Goal: Transaction & Acquisition: Purchase product/service

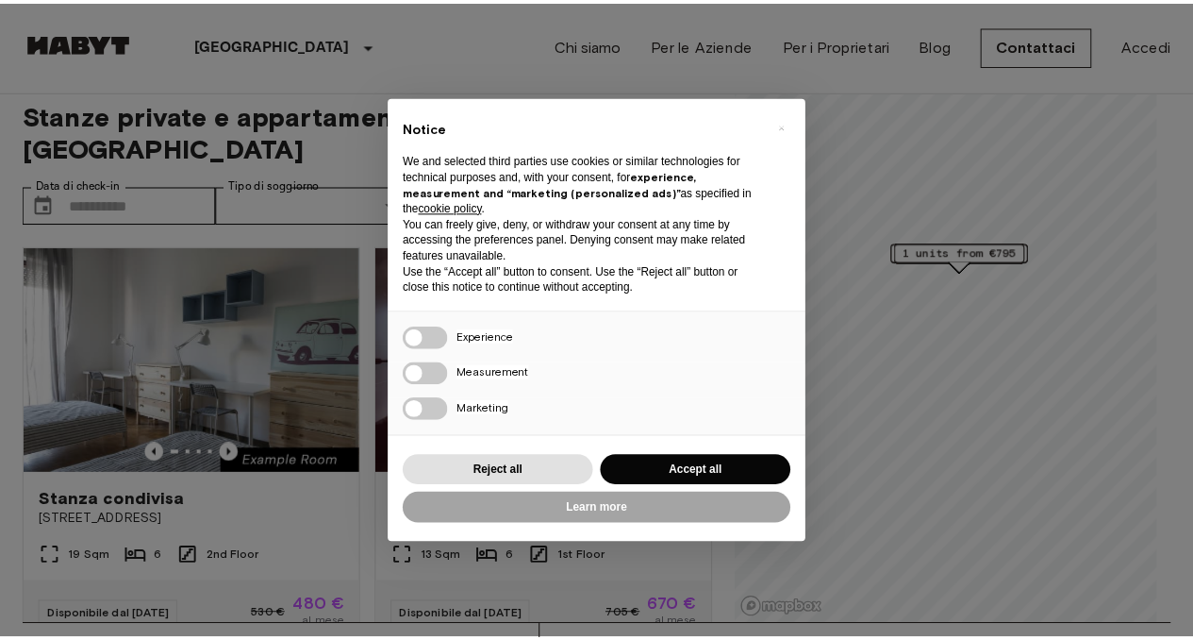
scroll to position [15, 0]
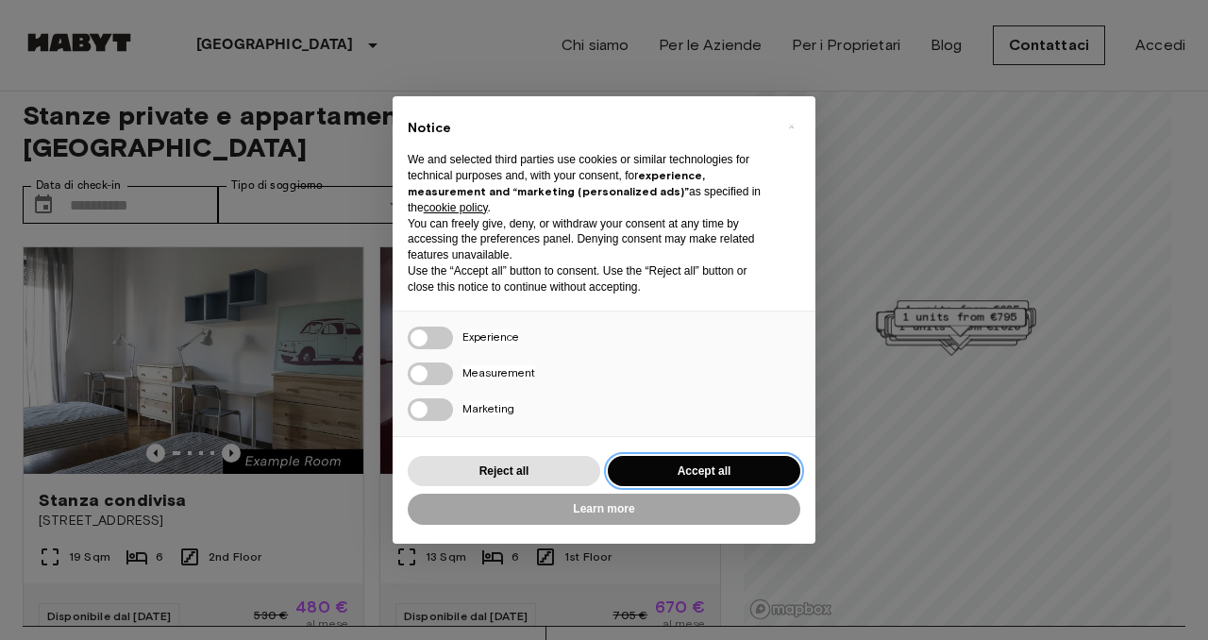
click at [707, 463] on button "Accept all" at bounding box center [704, 471] width 192 height 31
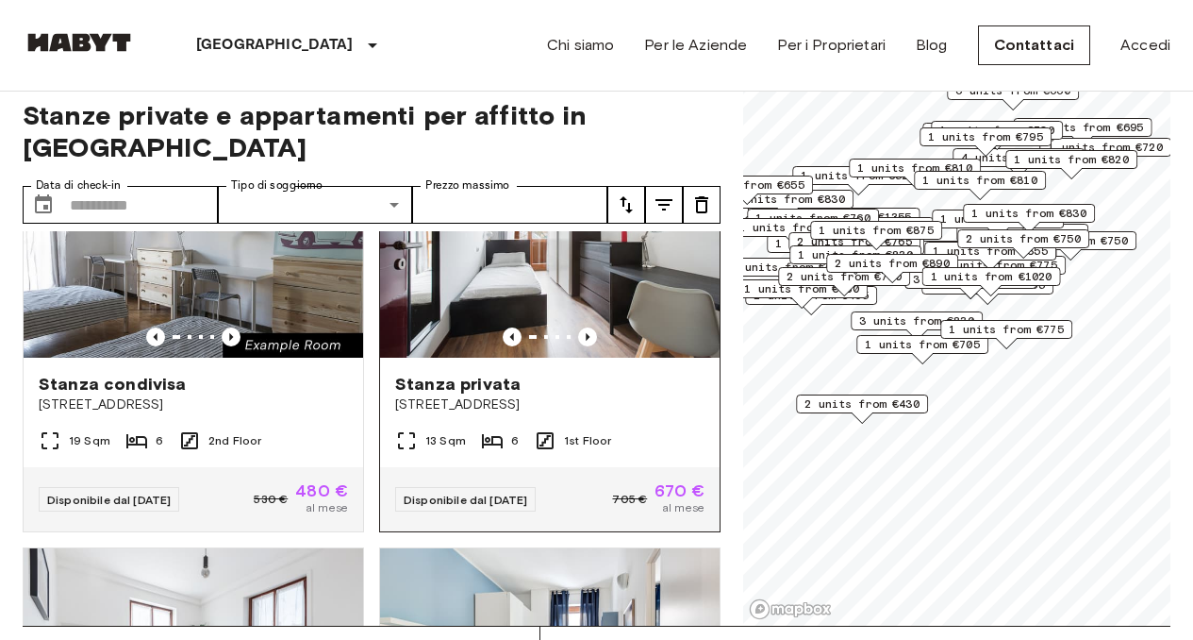
scroll to position [91, 0]
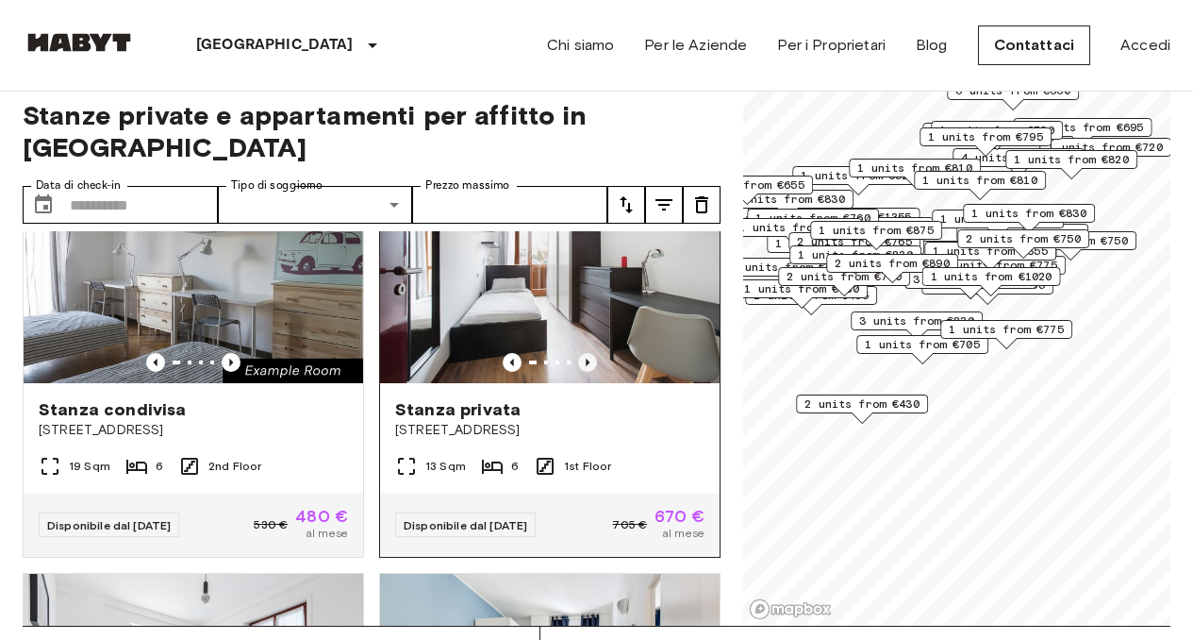
click at [578, 353] on icon "Previous image" at bounding box center [587, 362] width 19 height 19
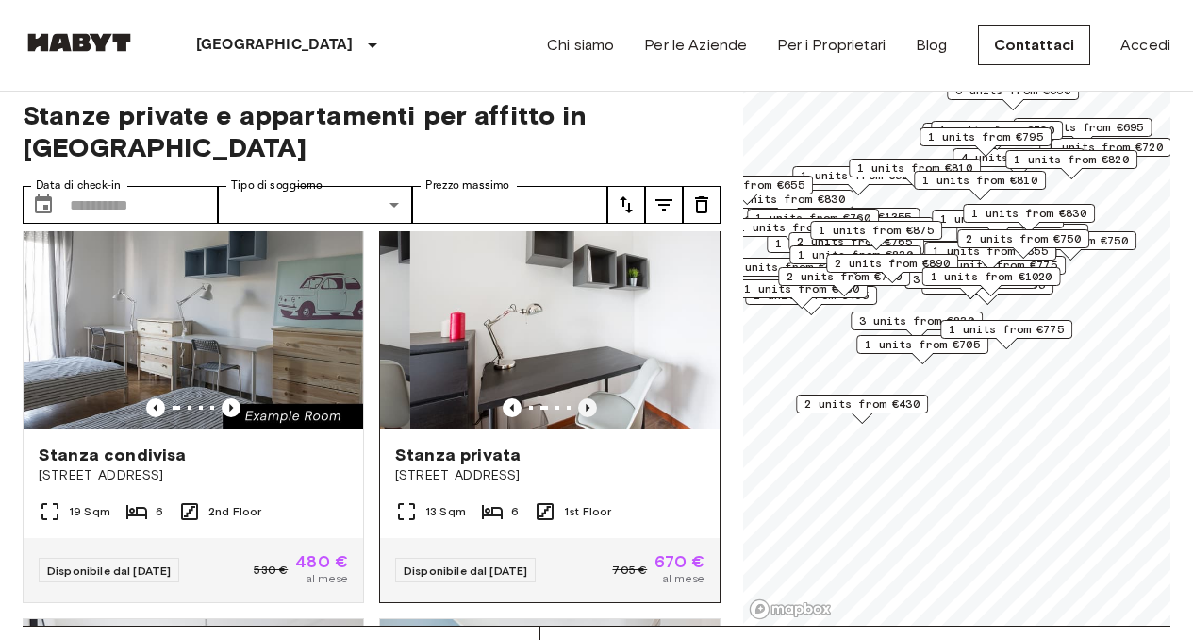
scroll to position [3, 0]
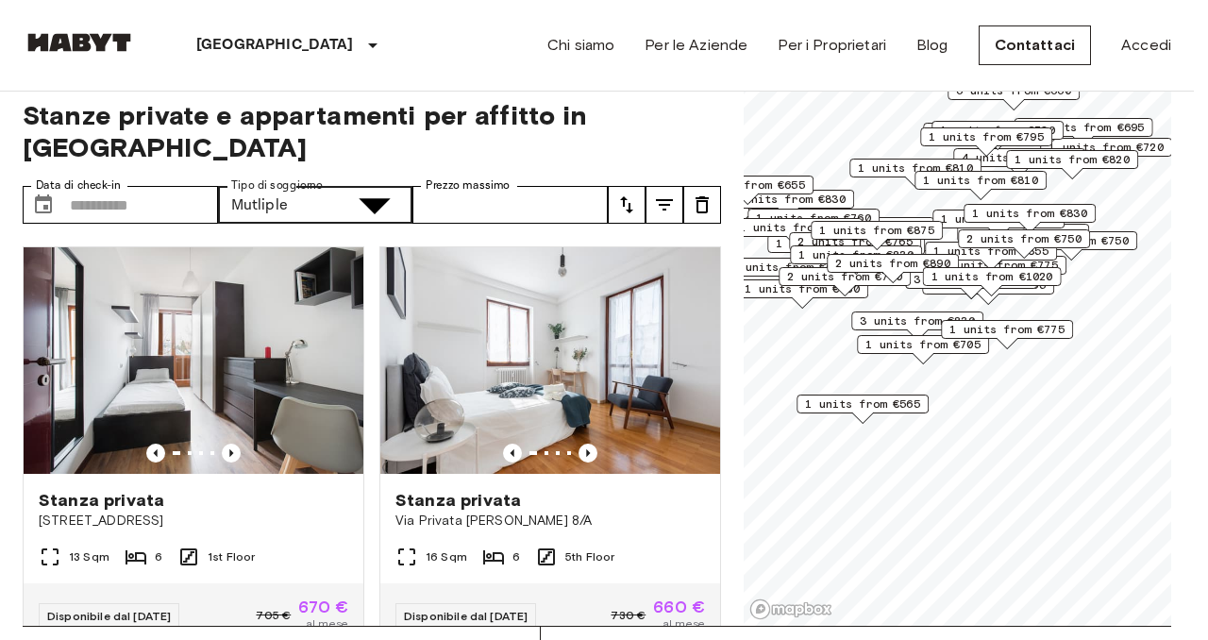
type input "**********"
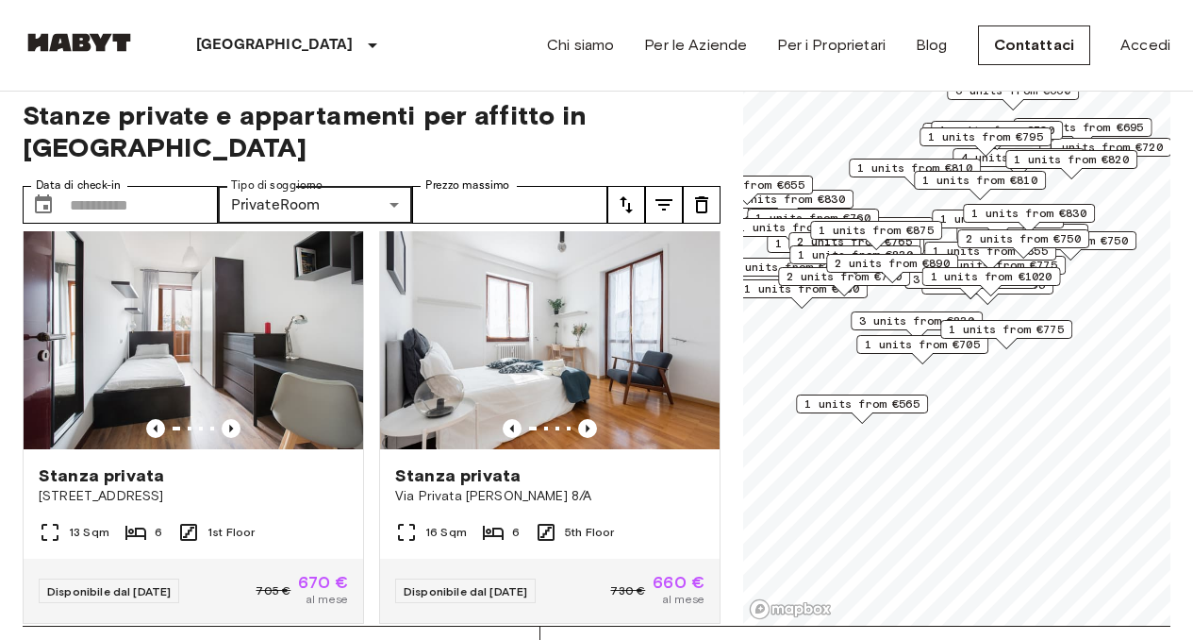
scroll to position [25, 0]
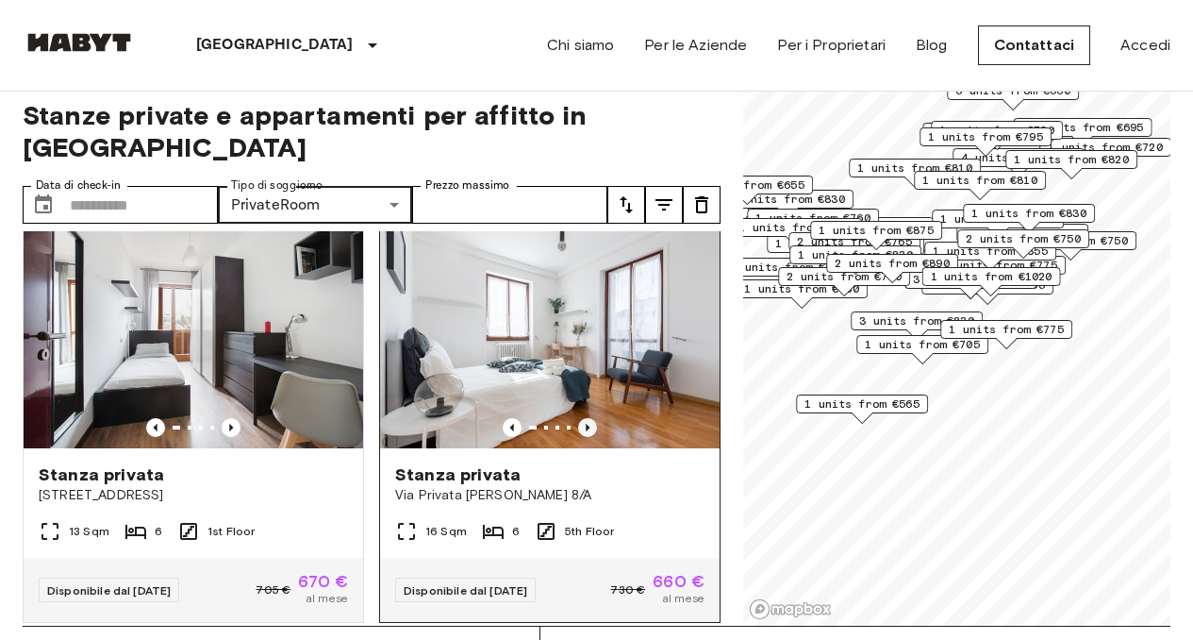
click at [578, 418] on icon "Previous image" at bounding box center [587, 427] width 19 height 19
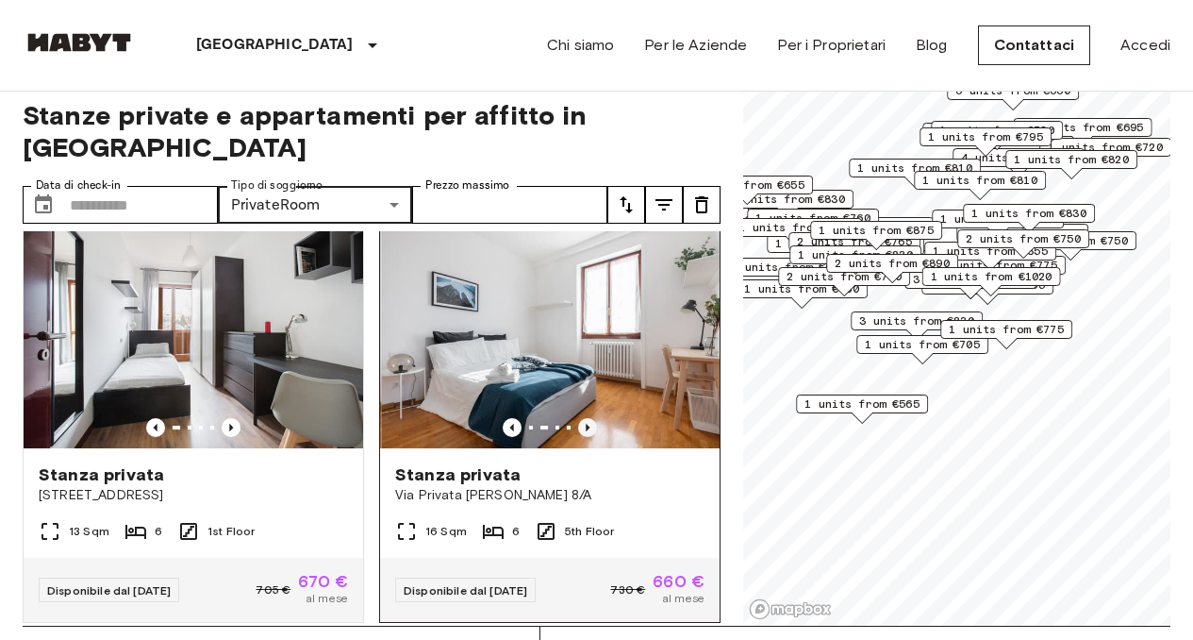
click at [578, 418] on icon "Previous image" at bounding box center [587, 427] width 19 height 19
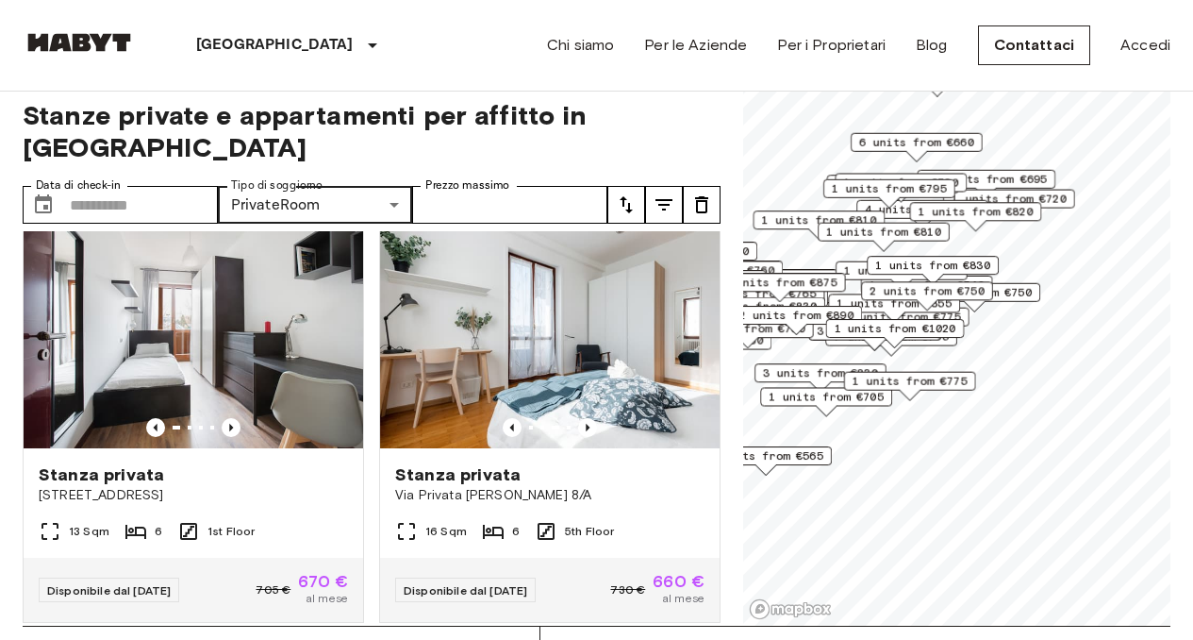
drag, startPoint x: 965, startPoint y: 360, endPoint x: 868, endPoint y: 413, distance: 110.6
click at [868, 413] on div "1 units from €705" at bounding box center [826, 401] width 132 height 29
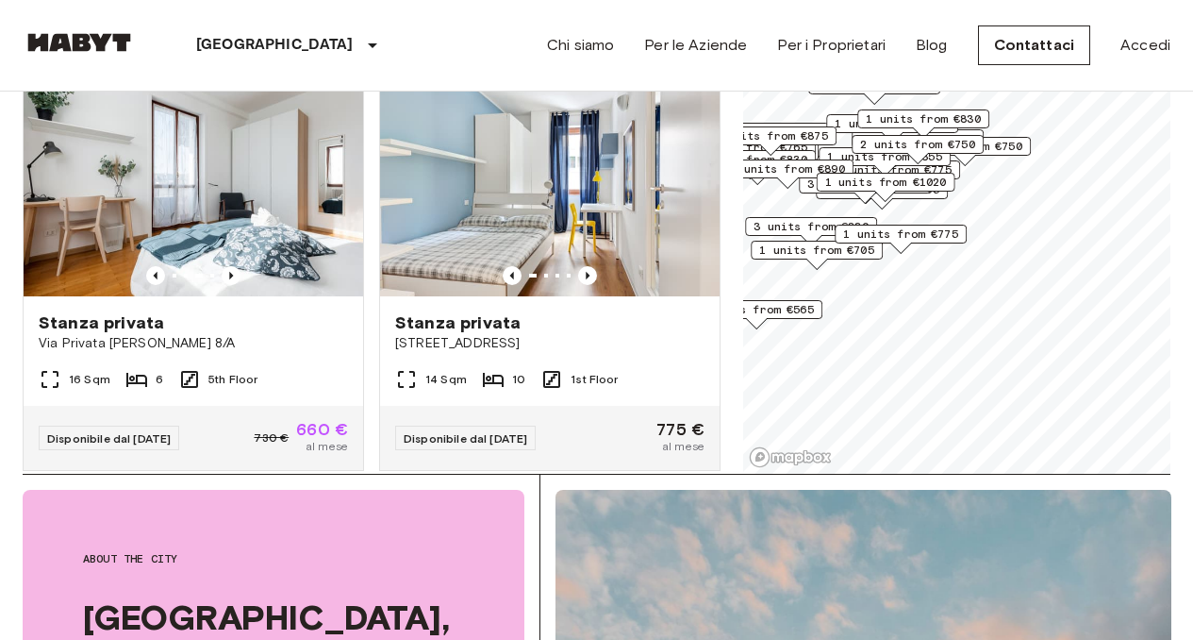
scroll to position [117, 0]
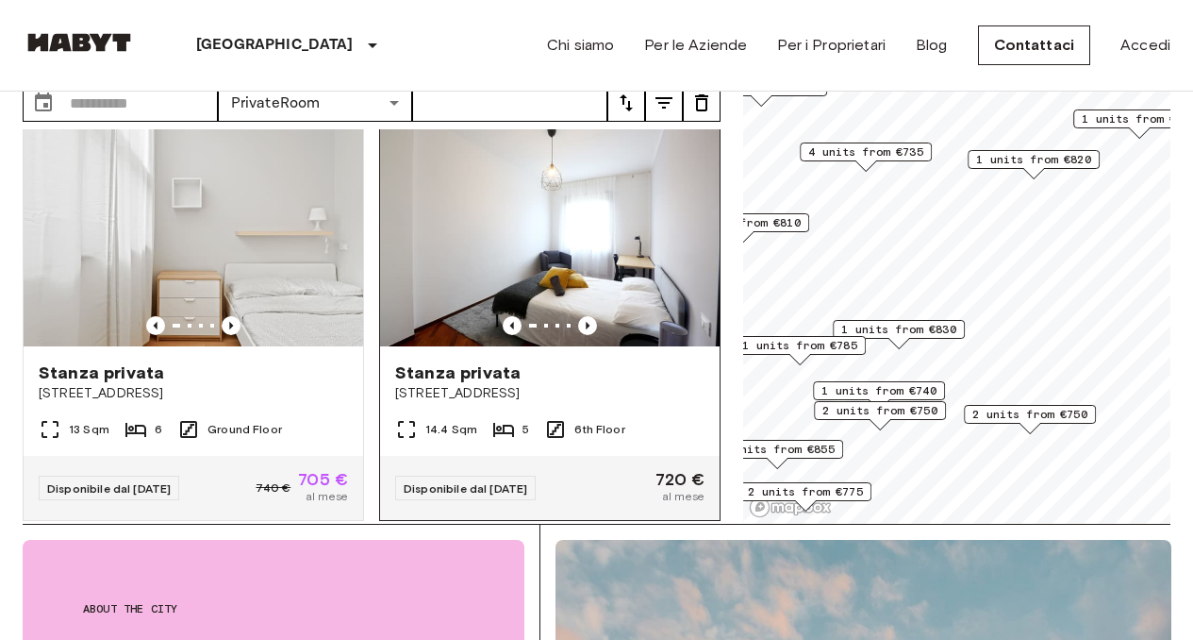
scroll to position [2, 0]
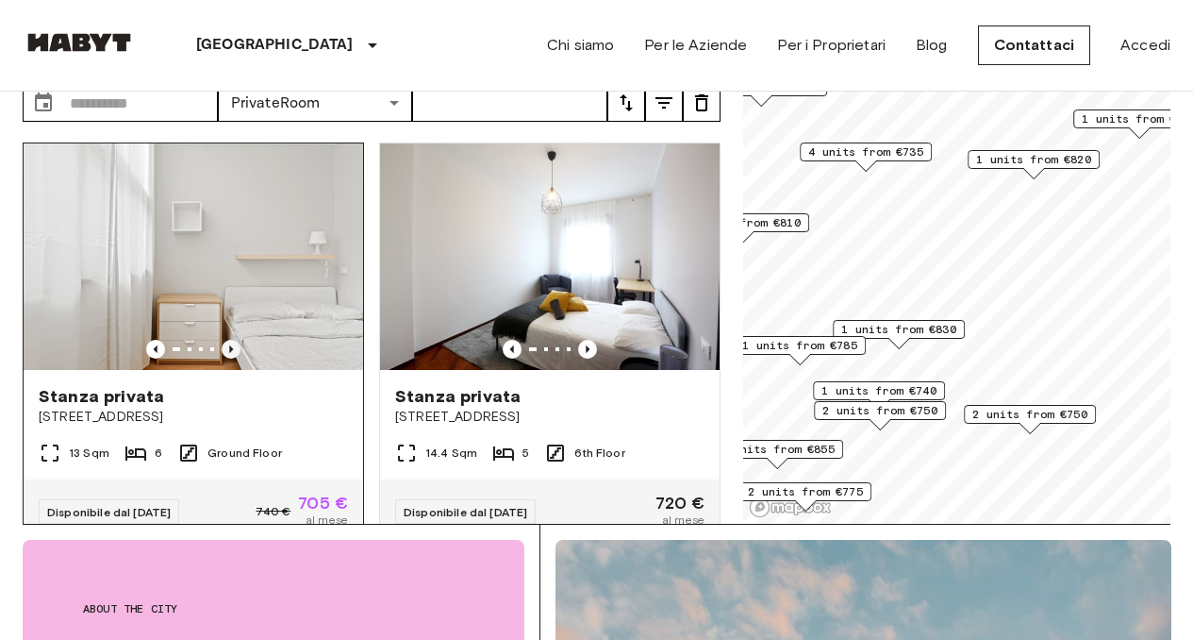
click at [226, 340] on icon "Previous image" at bounding box center [231, 349] width 19 height 19
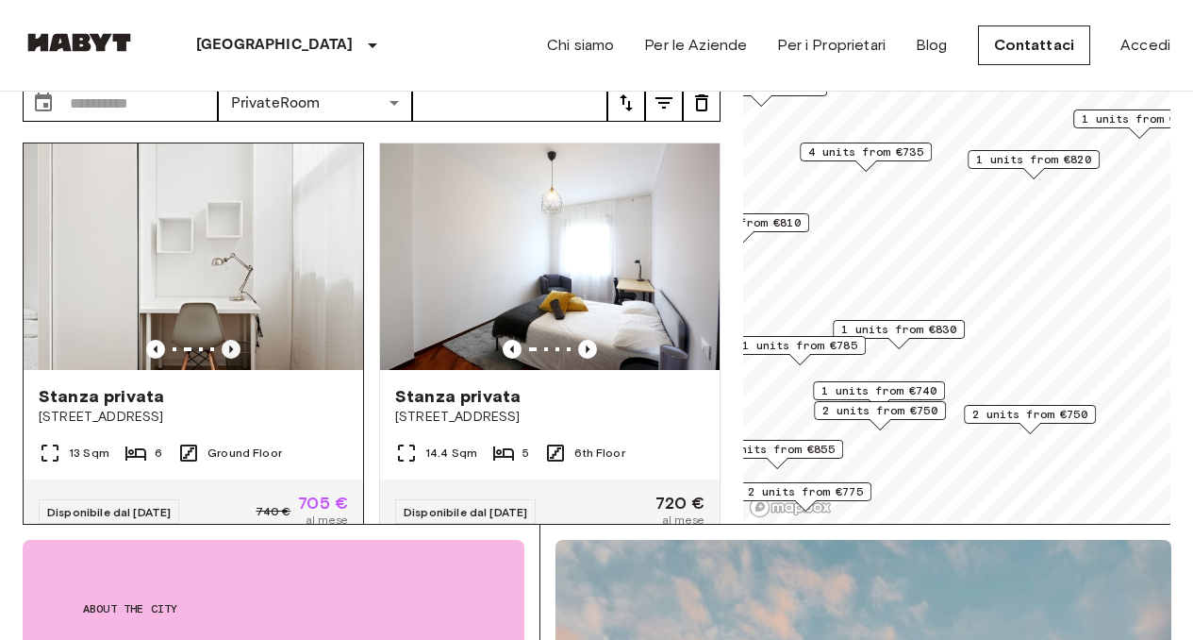
click at [226, 340] on icon "Previous image" at bounding box center [231, 349] width 19 height 19
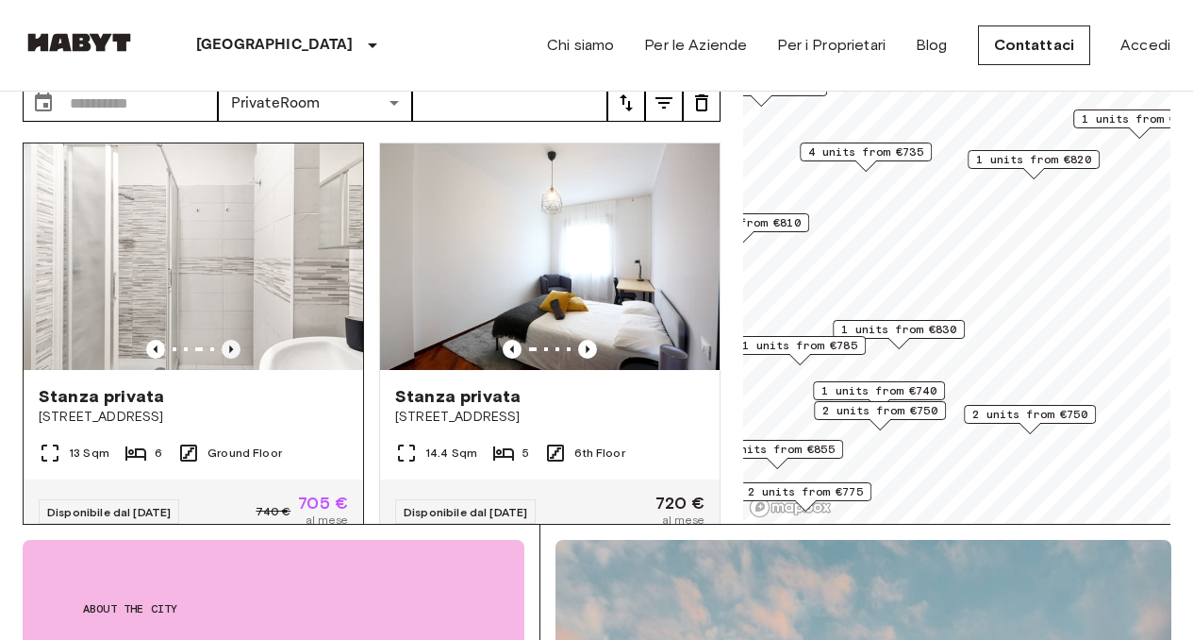
click at [226, 340] on icon "Previous image" at bounding box center [231, 349] width 19 height 19
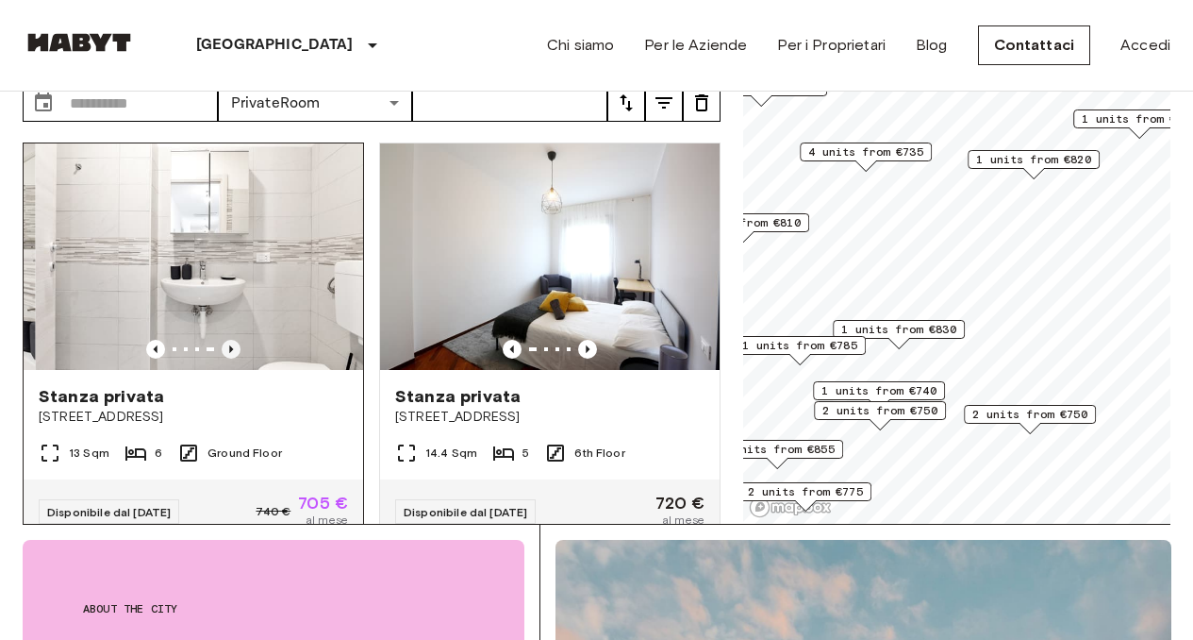
click at [226, 340] on icon "Previous image" at bounding box center [231, 349] width 19 height 19
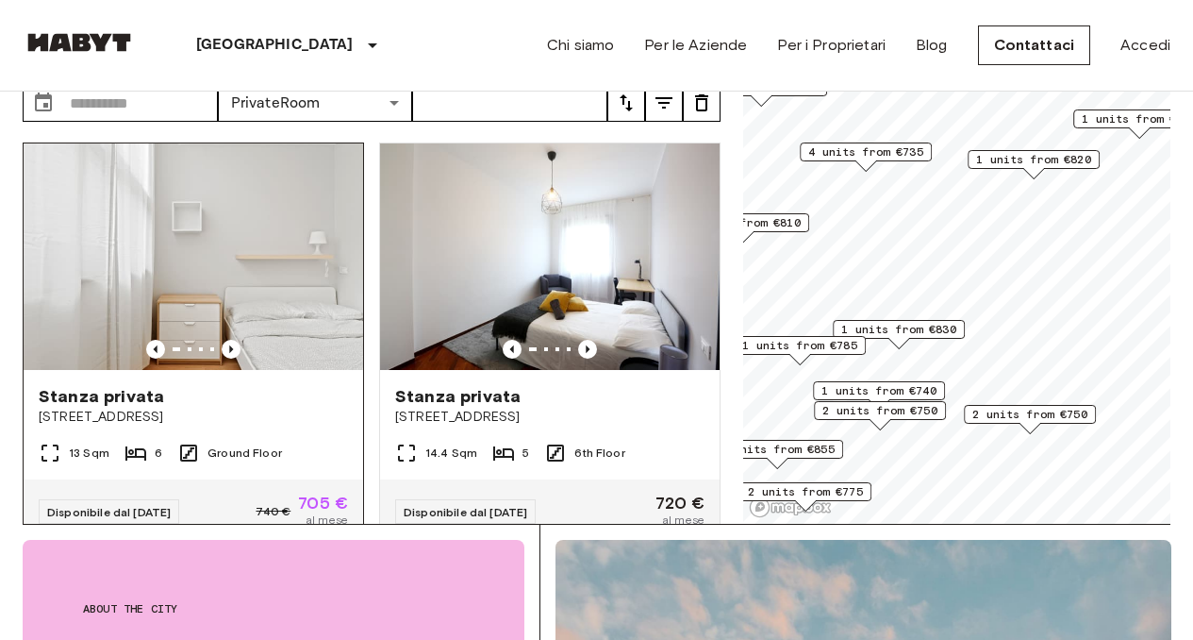
click at [192, 441] on div "13 Sqm 6 Ground Floor" at bounding box center [194, 460] width 340 height 38
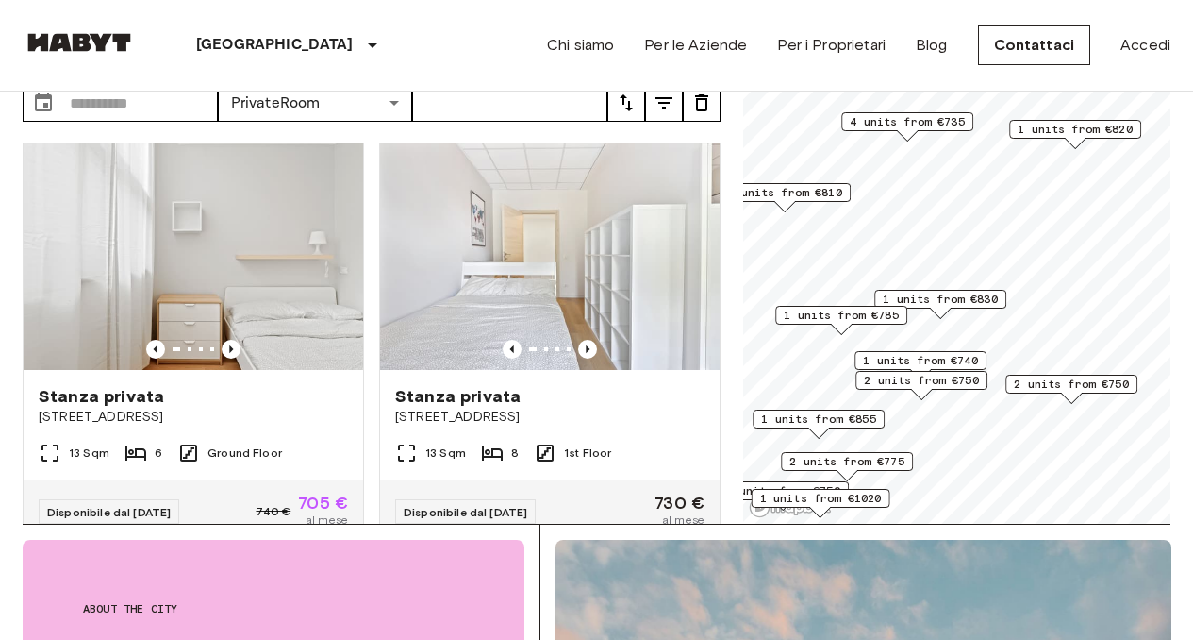
click at [875, 359] on span "1 units from €740" at bounding box center [920, 360] width 115 height 17
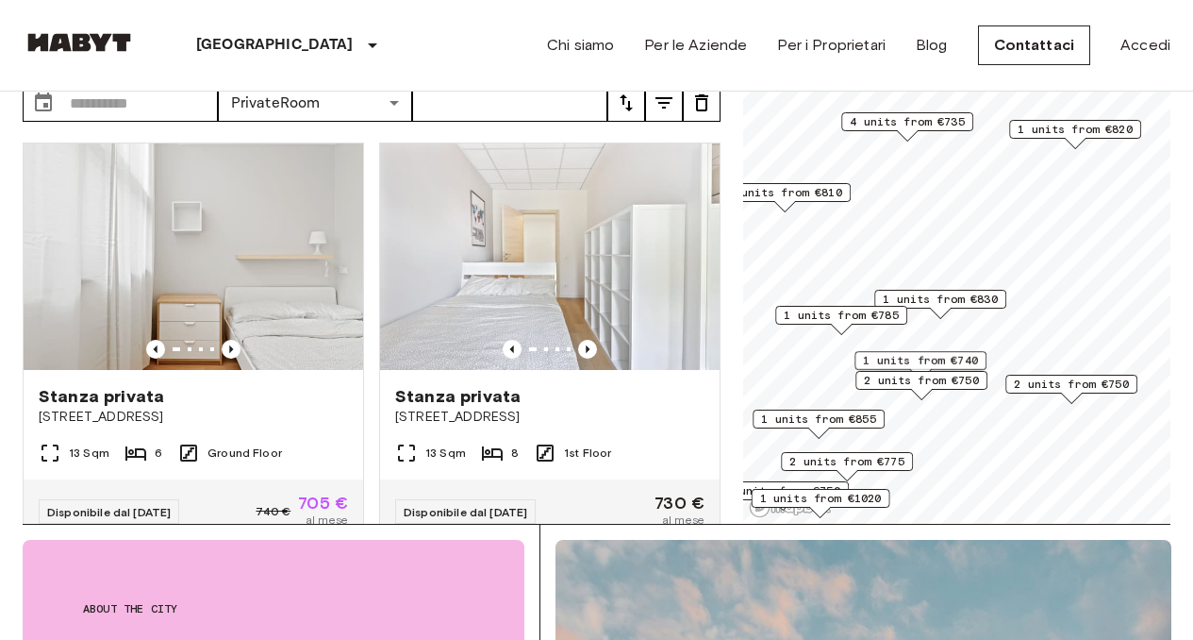
click at [1022, 381] on span "2 units from €750" at bounding box center [1071, 383] width 115 height 17
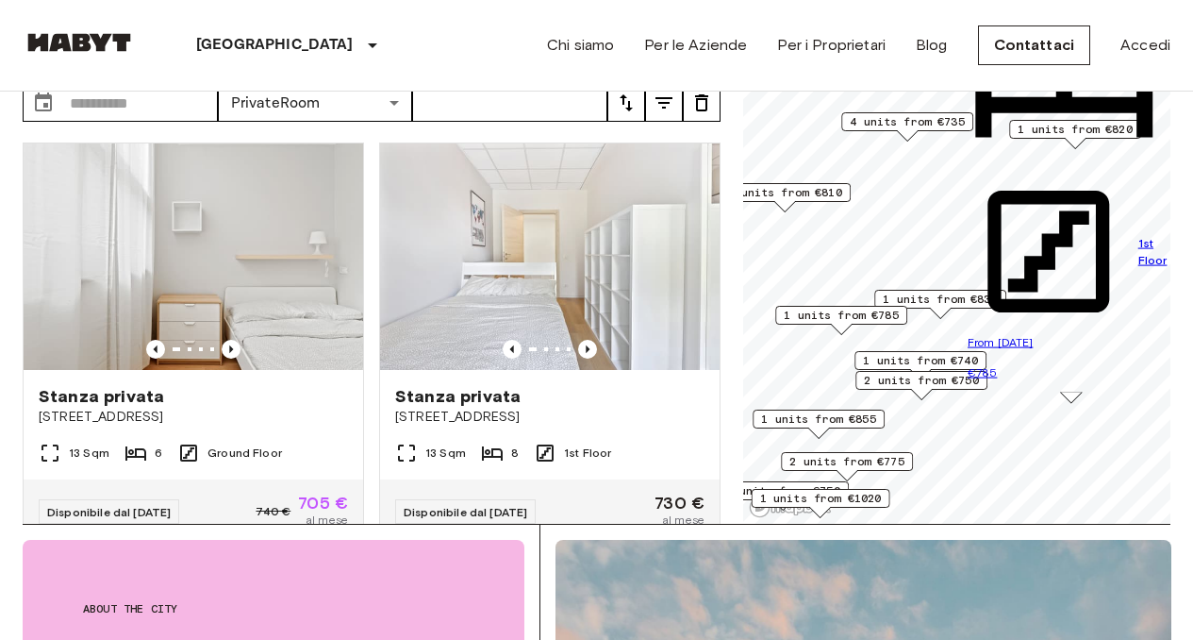
click at [726, 225] on div "**********" at bounding box center [597, 249] width 1148 height 549
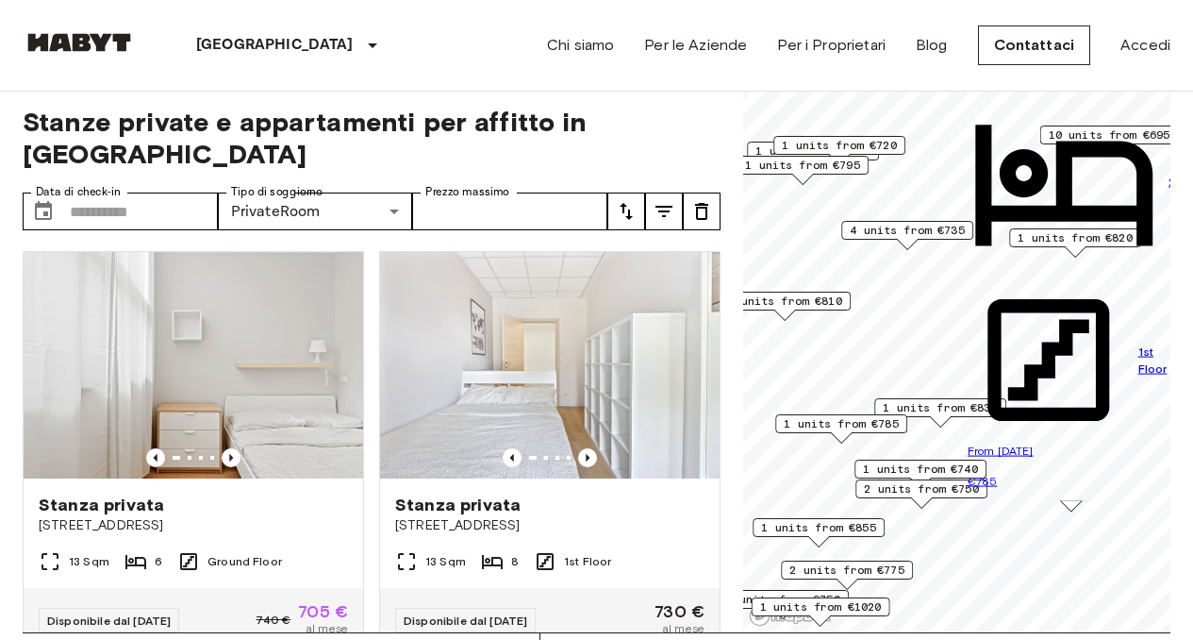
scroll to position [3, 0]
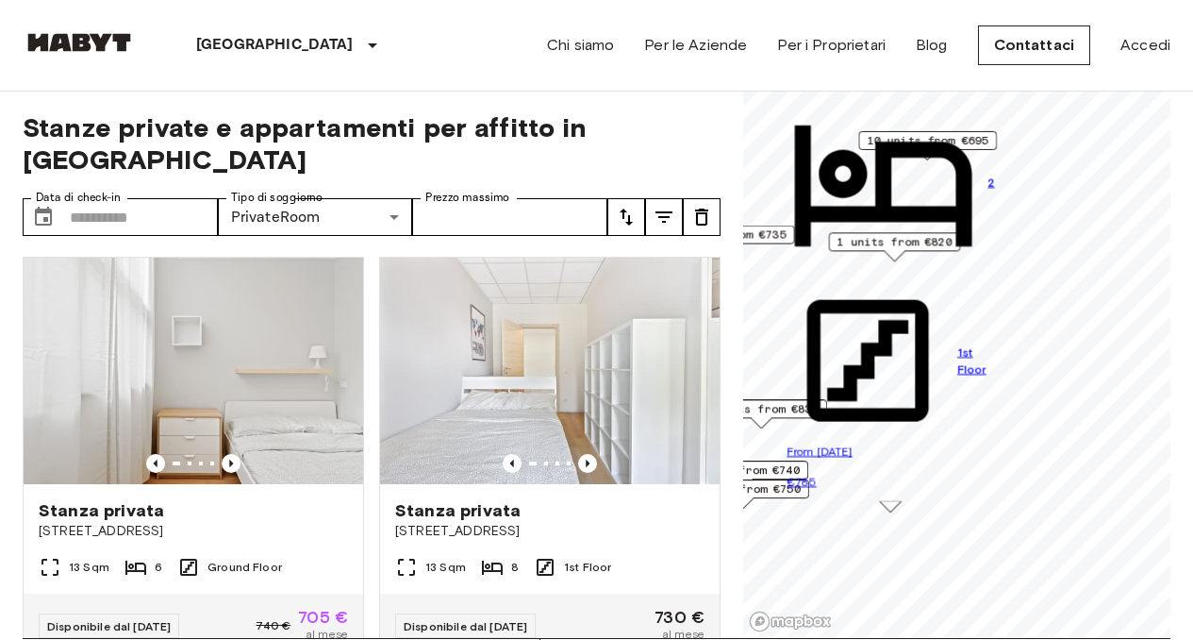
drag, startPoint x: 991, startPoint y: 176, endPoint x: 800, endPoint y: 176, distance: 191.5
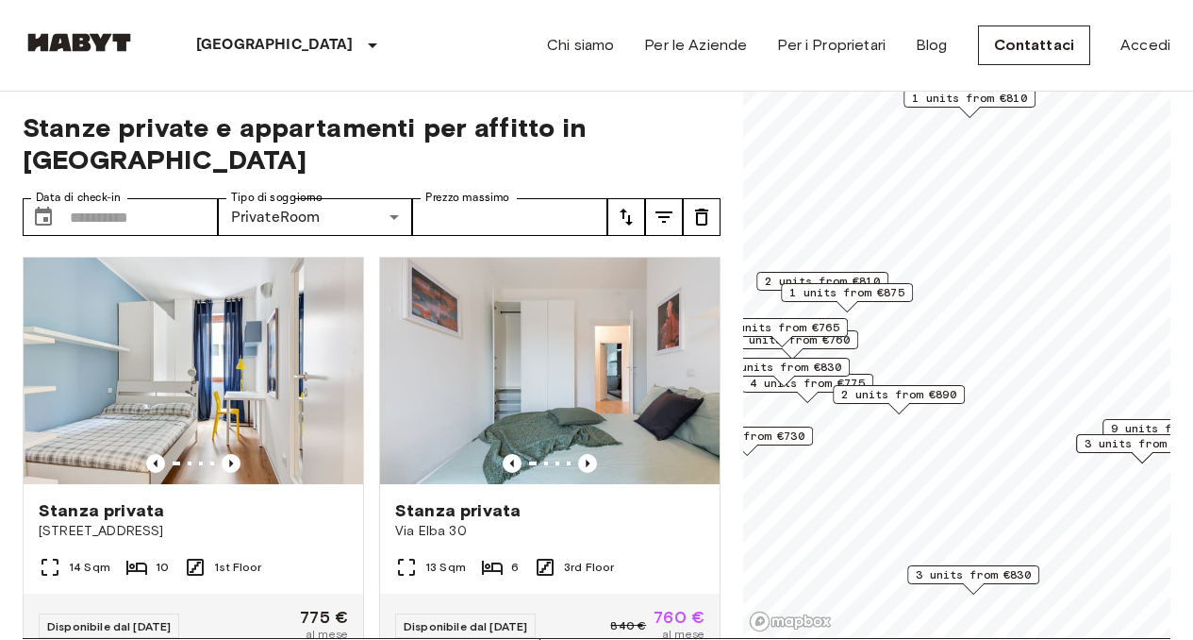
click at [829, 339] on div "2 units from €765" at bounding box center [782, 332] width 132 height 29
click at [825, 341] on div "2 units from €765" at bounding box center [782, 332] width 132 height 29
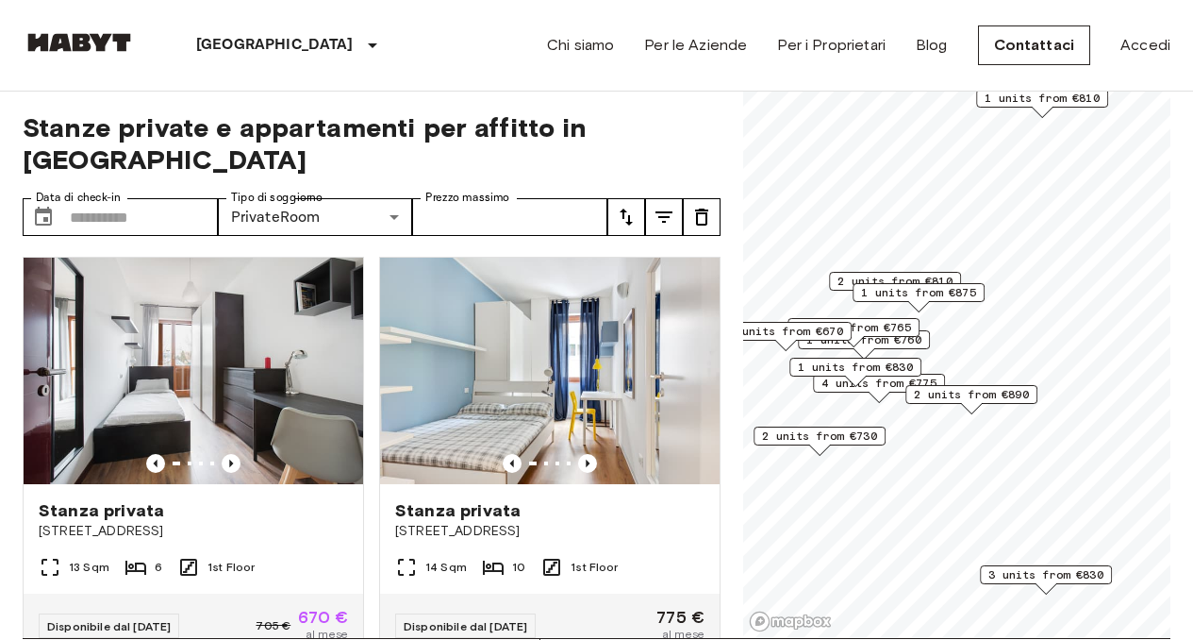
click at [831, 344] on div "1 units from €670" at bounding box center [786, 336] width 132 height 29
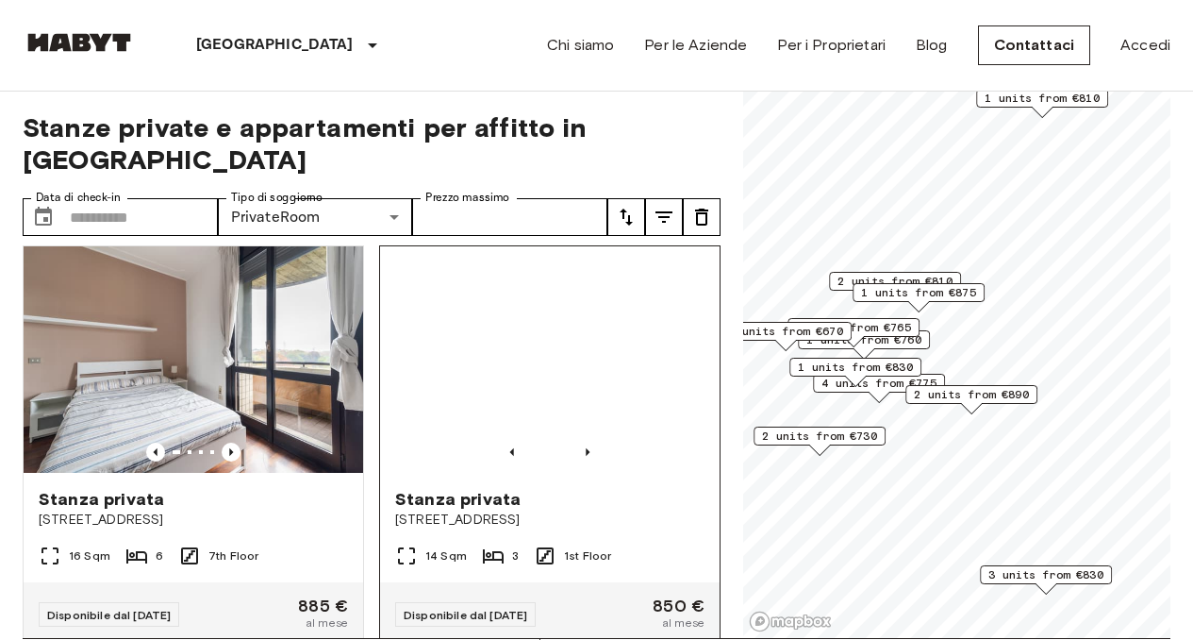
scroll to position [859, 0]
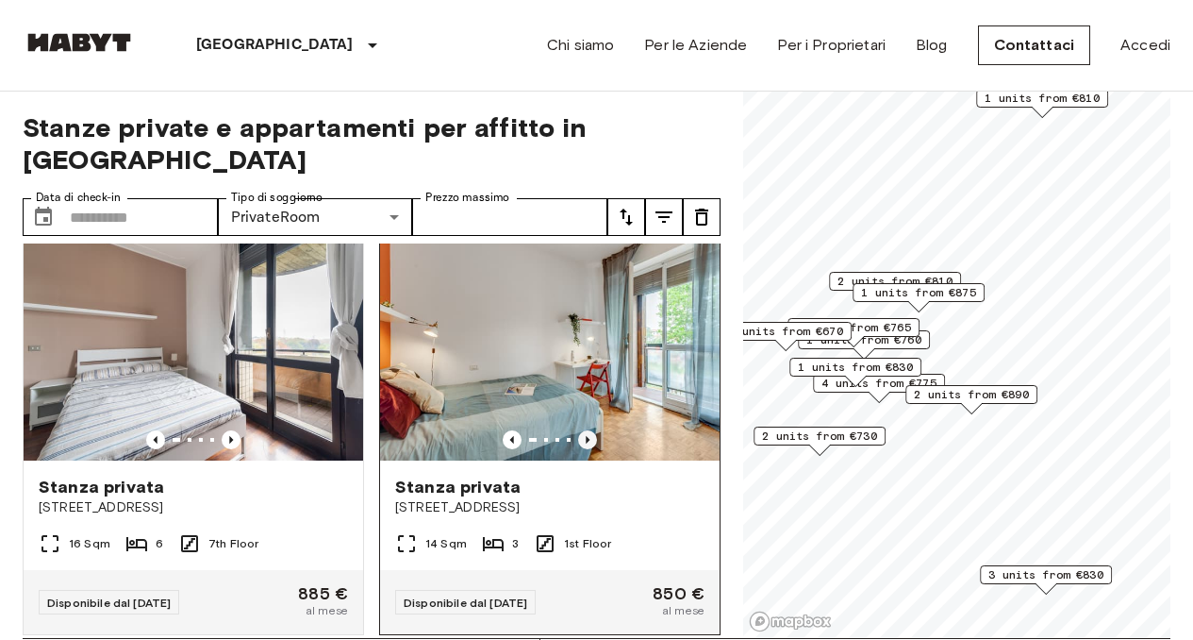
click at [578, 430] on icon "Previous image" at bounding box center [587, 439] width 19 height 19
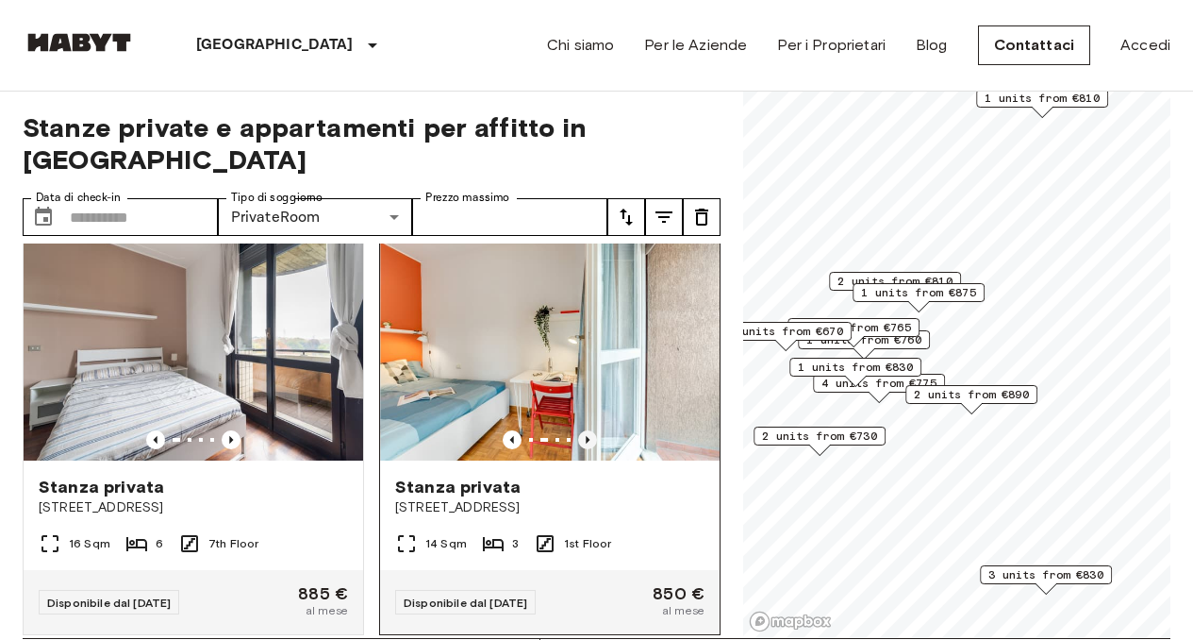
click at [578, 430] on icon "Previous image" at bounding box center [587, 439] width 19 height 19
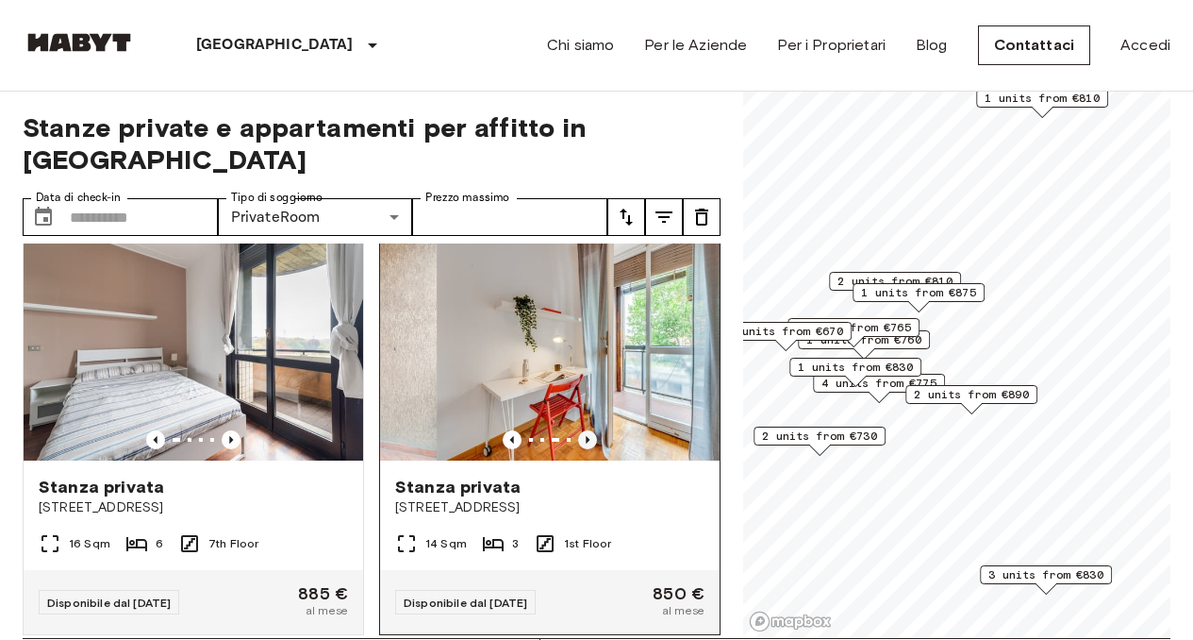
click at [578, 430] on icon "Previous image" at bounding box center [587, 439] width 19 height 19
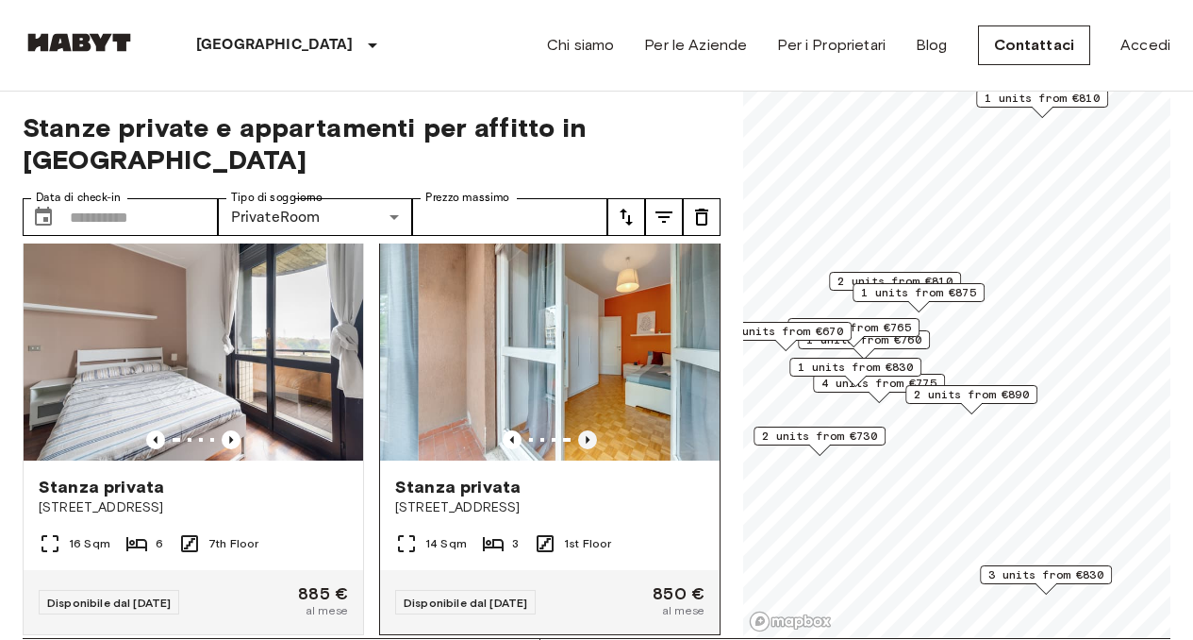
click at [578, 430] on icon "Previous image" at bounding box center [587, 439] width 19 height 19
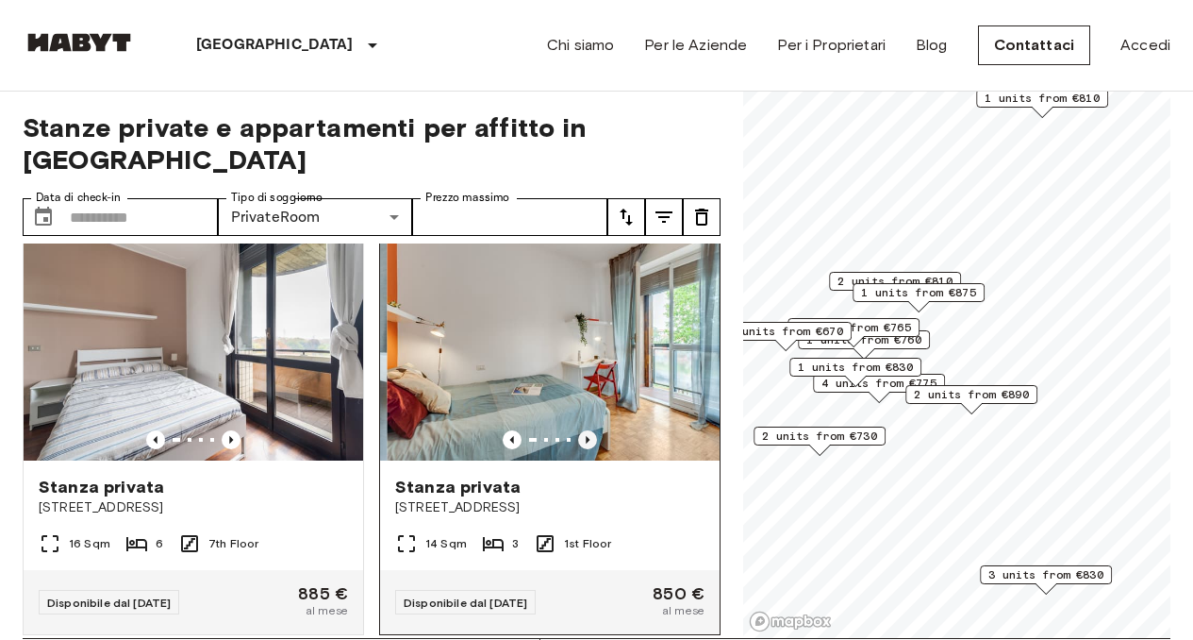
click at [578, 430] on icon "Previous image" at bounding box center [587, 439] width 19 height 19
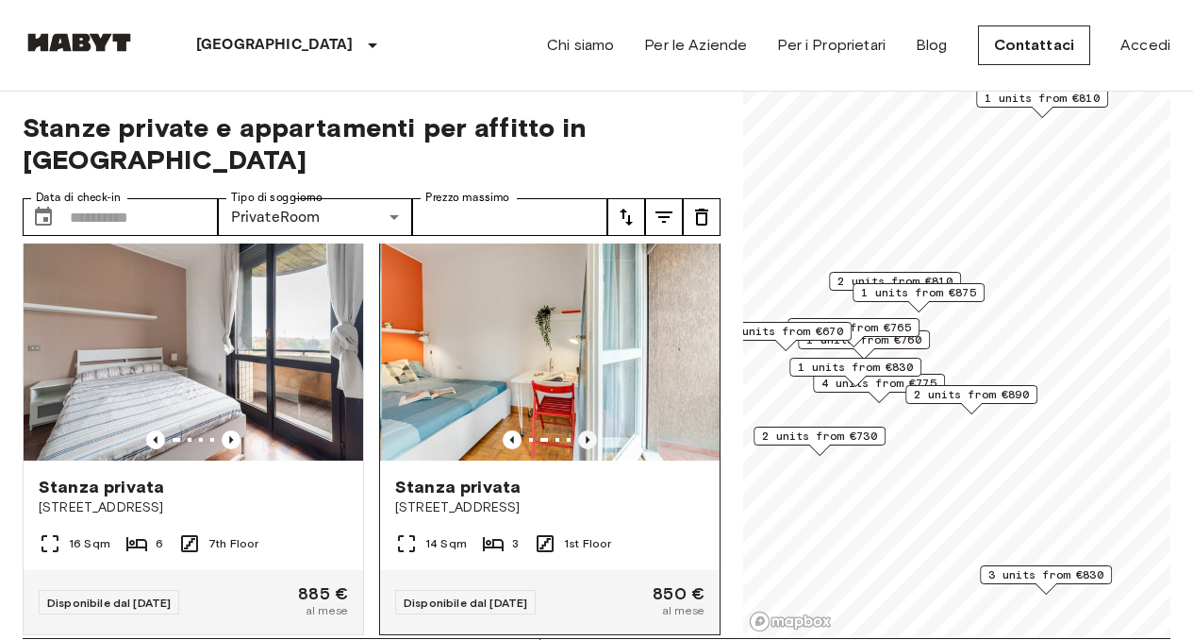
click at [578, 430] on icon "Previous image" at bounding box center [587, 439] width 19 height 19
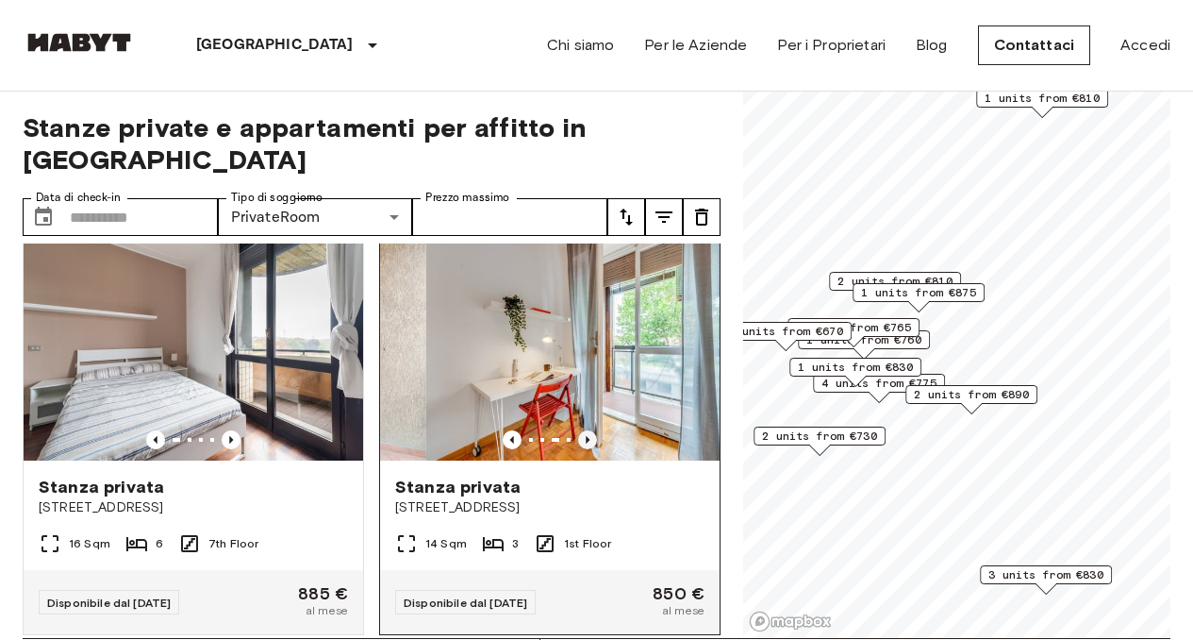
click at [578, 430] on icon "Previous image" at bounding box center [587, 439] width 19 height 19
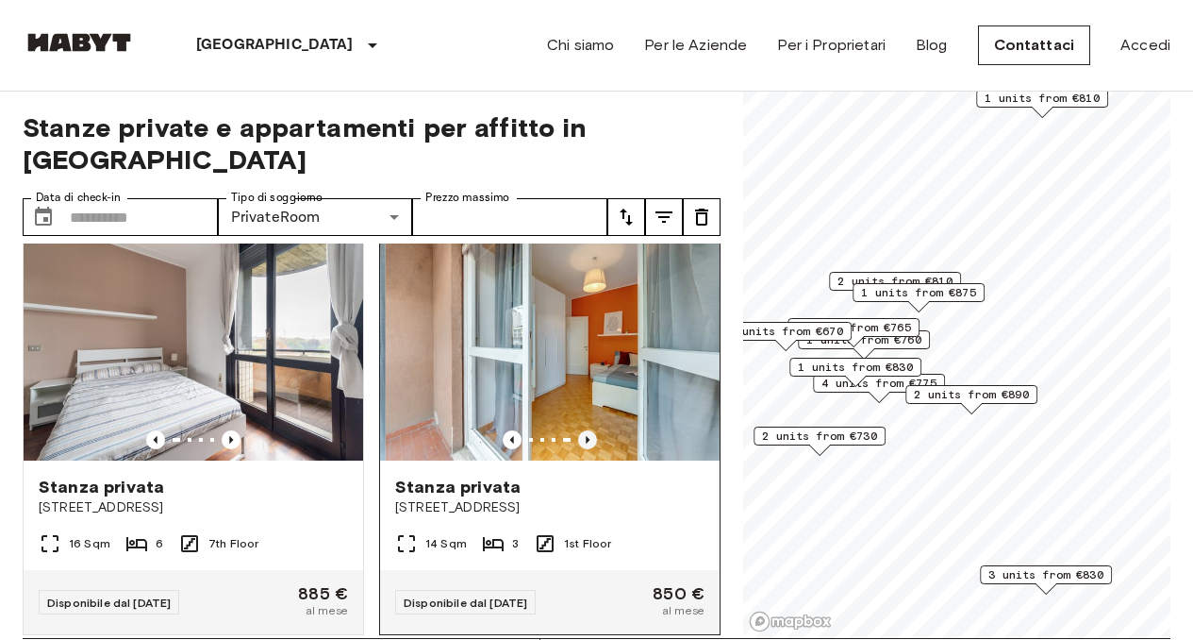
click at [578, 430] on icon "Previous image" at bounding box center [587, 439] width 19 height 19
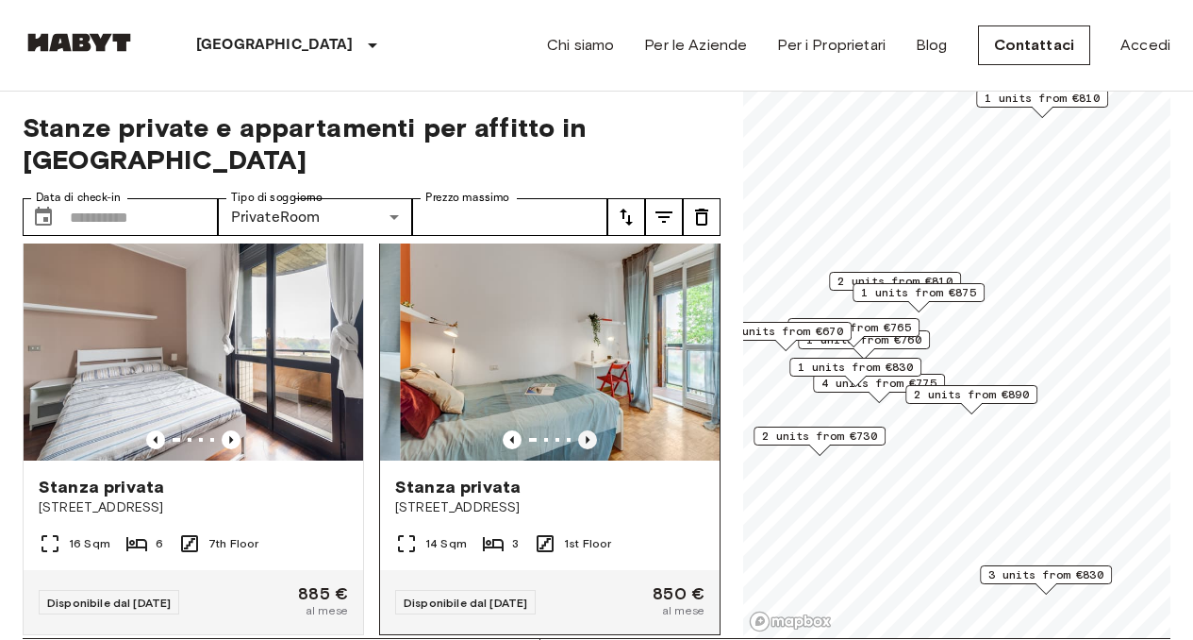
click at [578, 430] on icon "Previous image" at bounding box center [587, 439] width 19 height 19
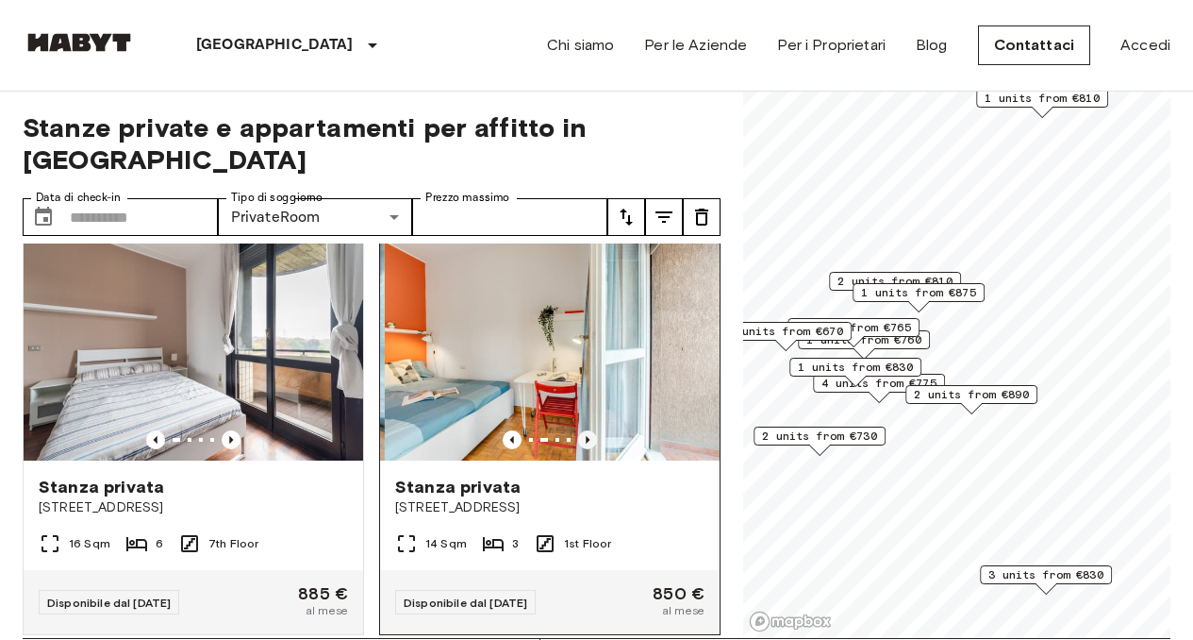
click at [578, 430] on icon "Previous image" at bounding box center [587, 439] width 19 height 19
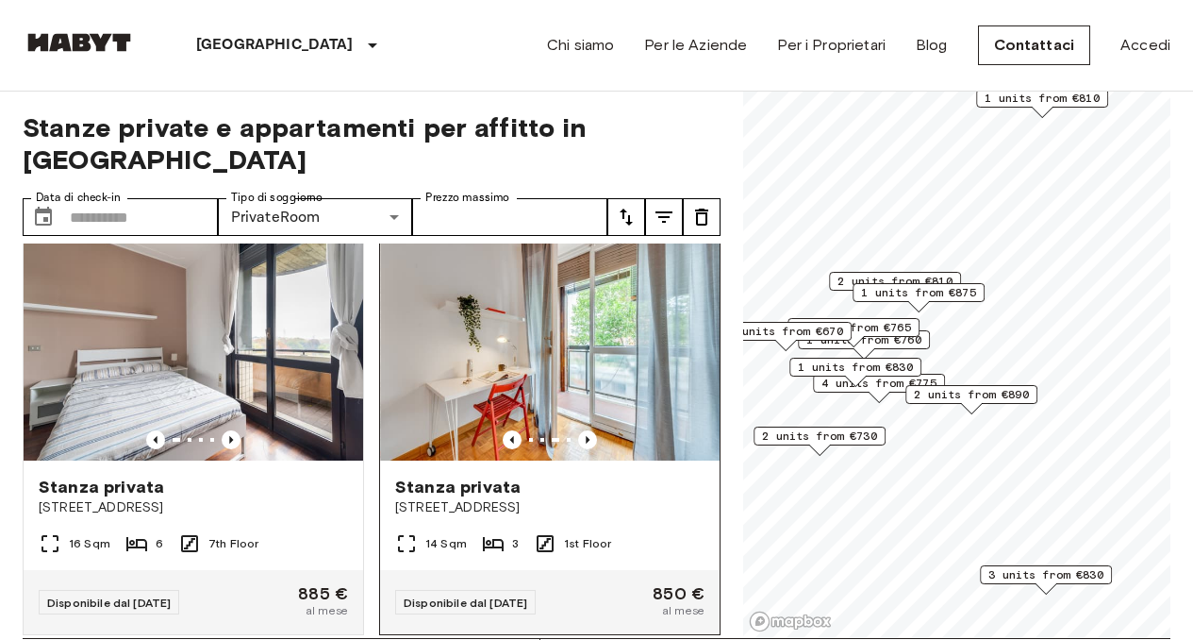
click at [455, 475] on span "Stanza privata" at bounding box center [457, 486] width 125 height 23
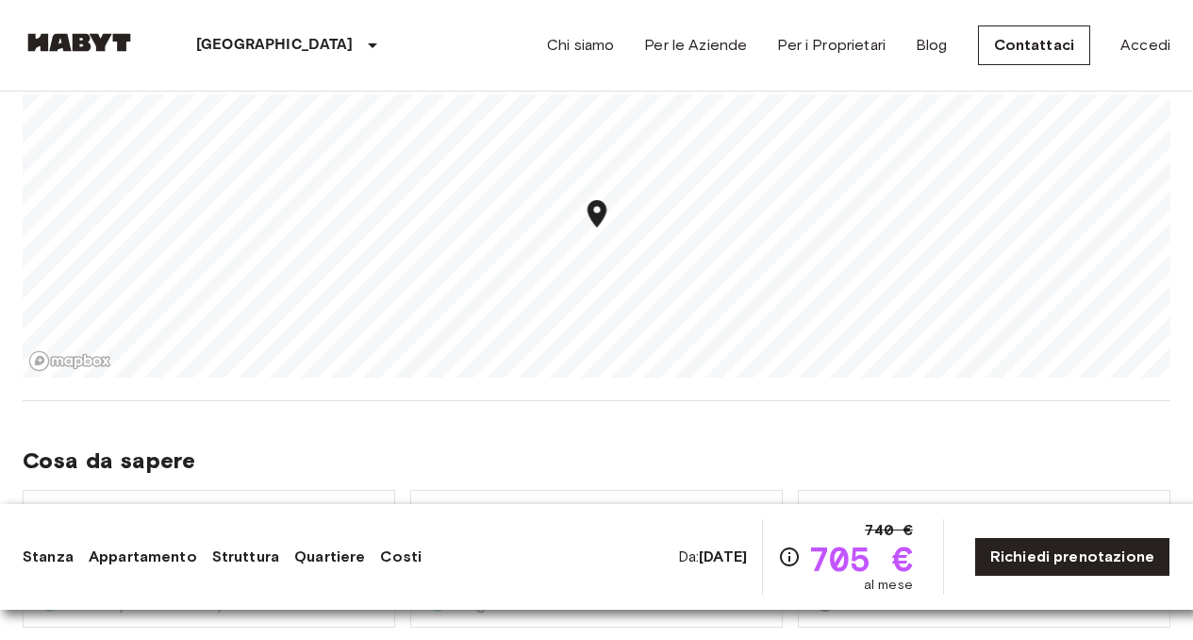
scroll to position [1685, 0]
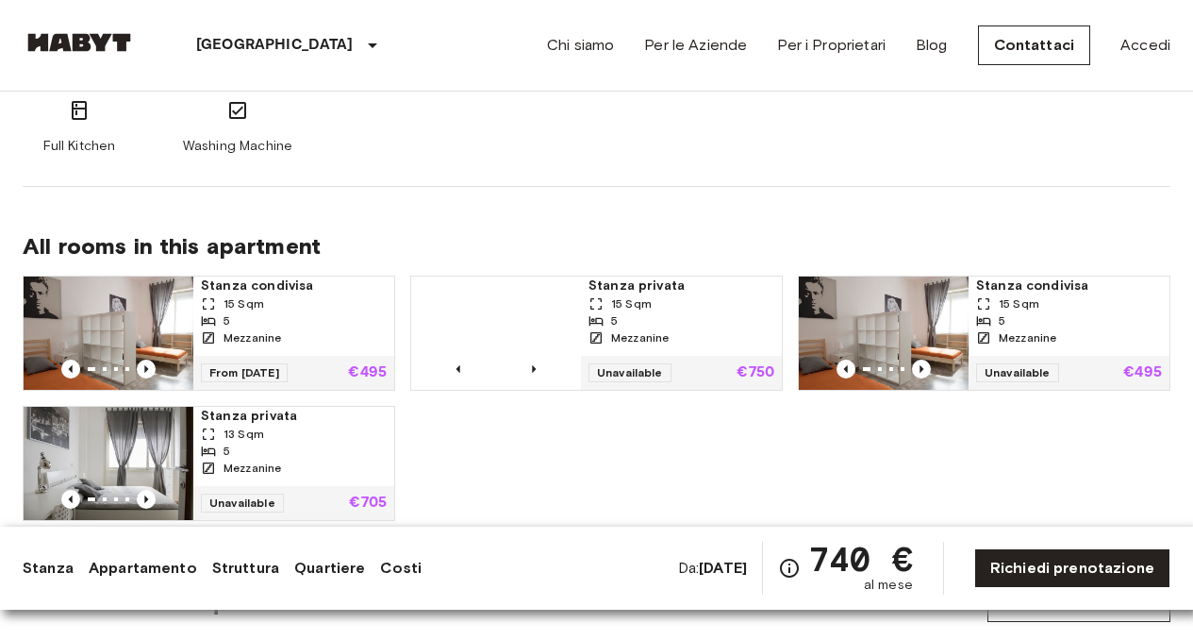
scroll to position [1141, 0]
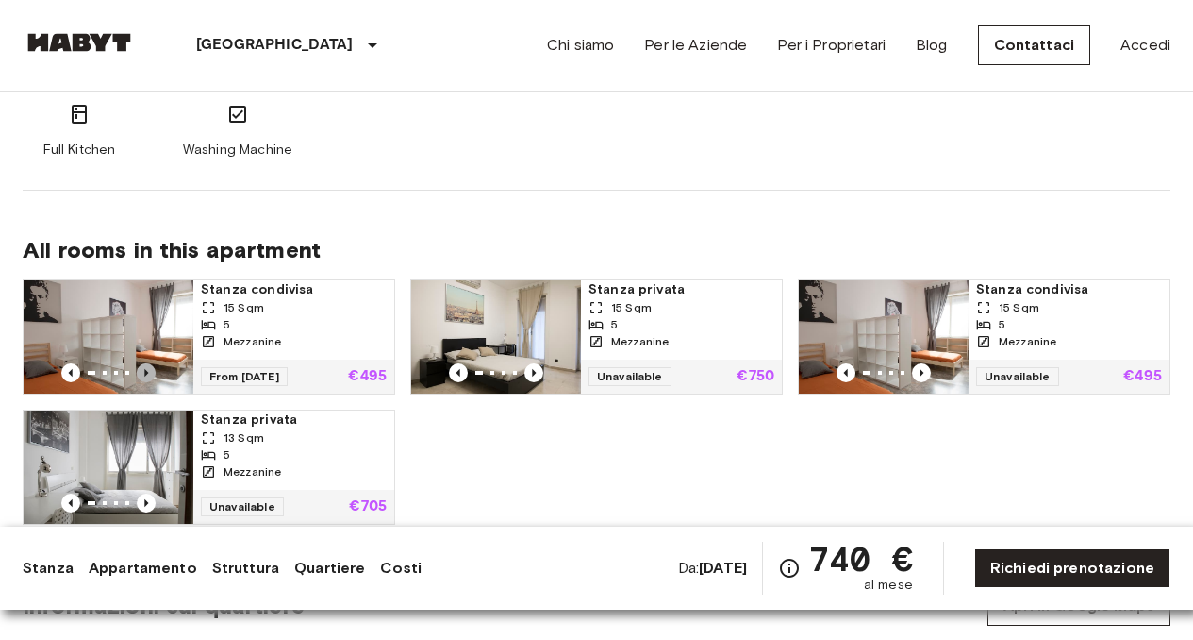
click at [148, 366] on icon "Previous image" at bounding box center [146, 372] width 19 height 19
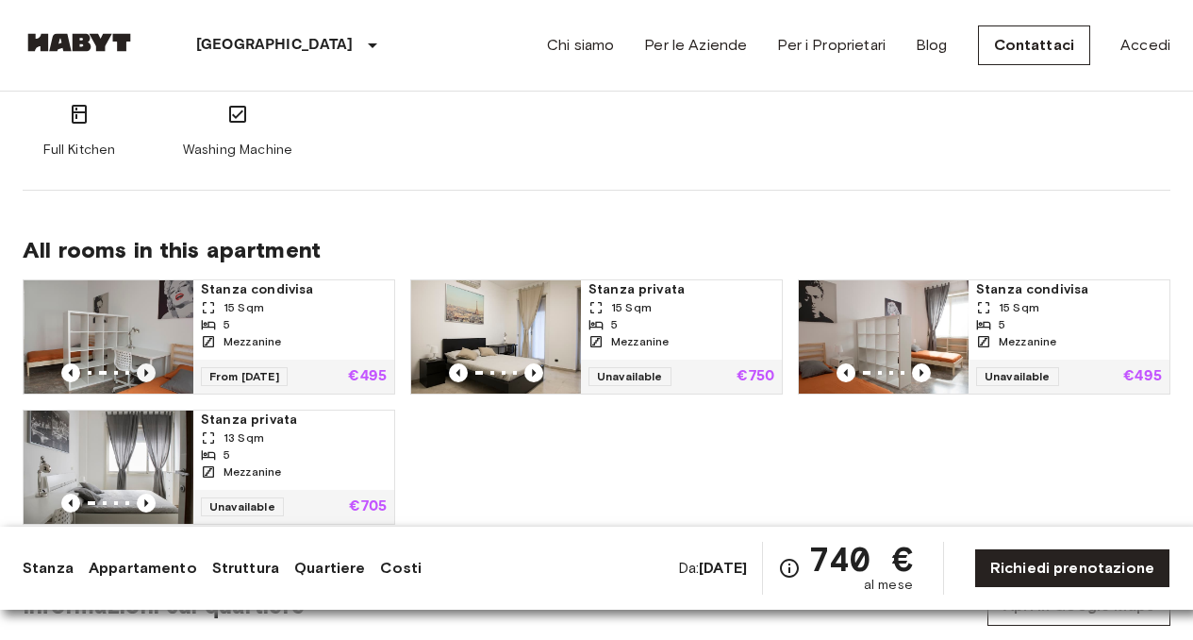
click at [148, 366] on icon "Previous image" at bounding box center [146, 372] width 19 height 19
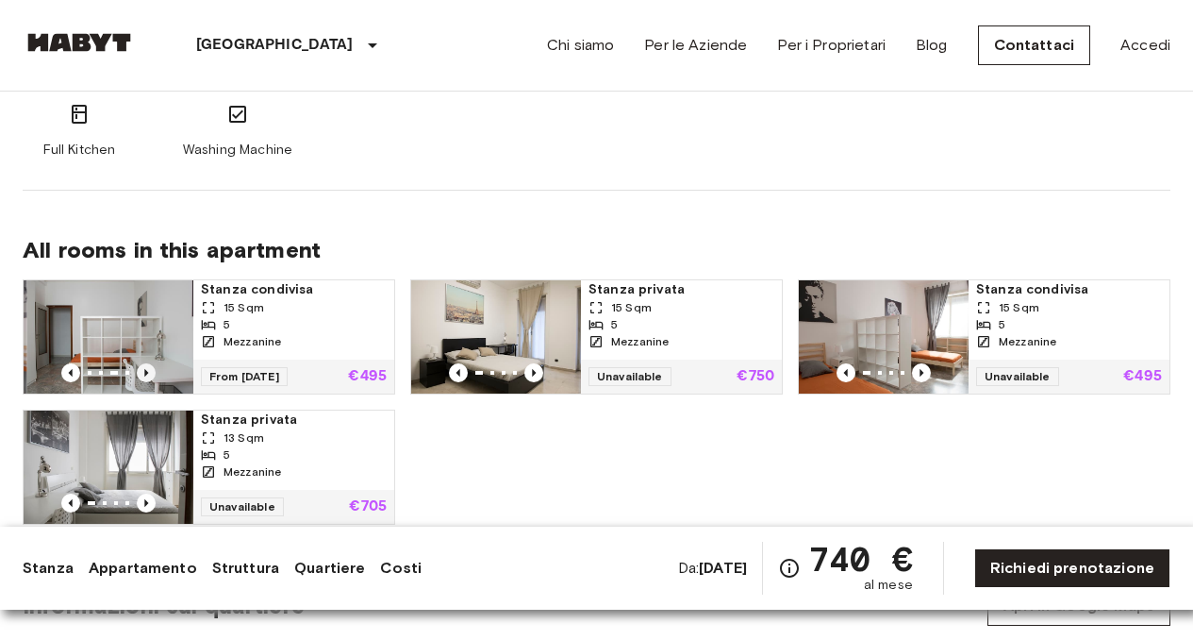
click at [148, 366] on icon "Previous image" at bounding box center [146, 372] width 19 height 19
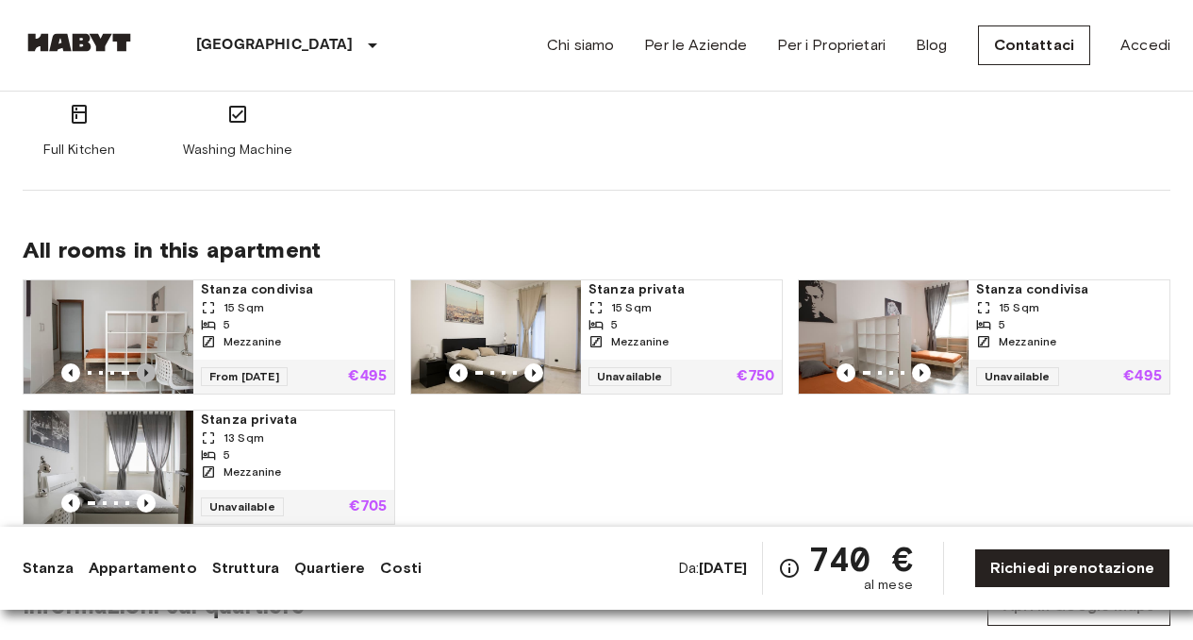
click at [148, 366] on icon "Previous image" at bounding box center [146, 372] width 19 height 19
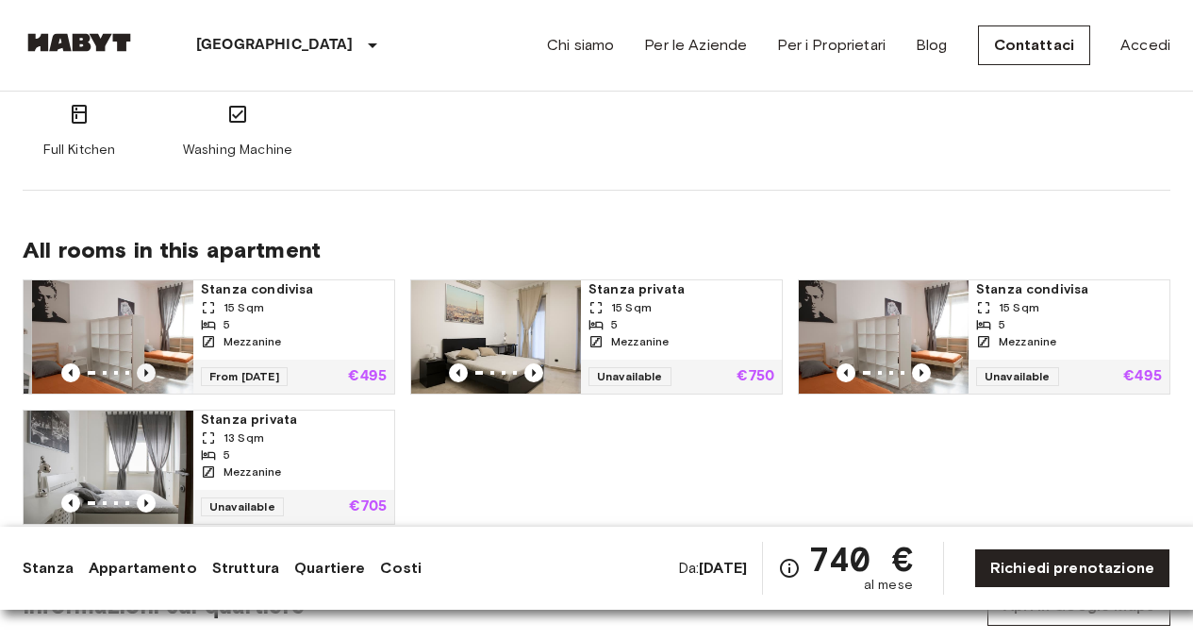
click at [148, 366] on icon "Previous image" at bounding box center [146, 372] width 19 height 19
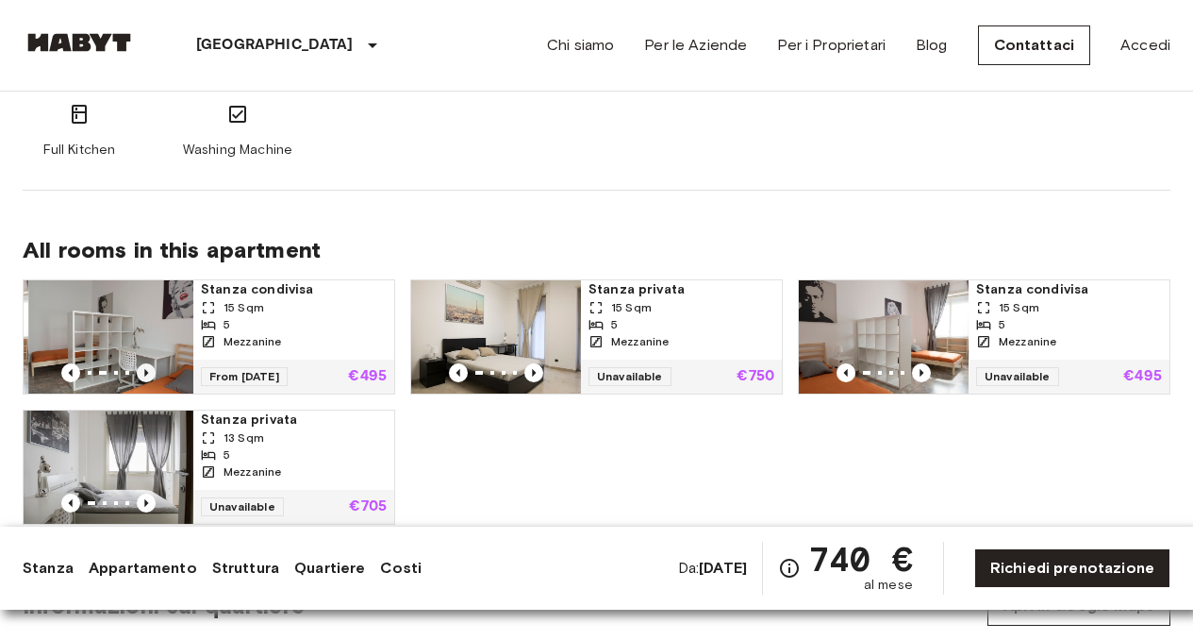
click at [148, 366] on icon "Previous image" at bounding box center [146, 372] width 19 height 19
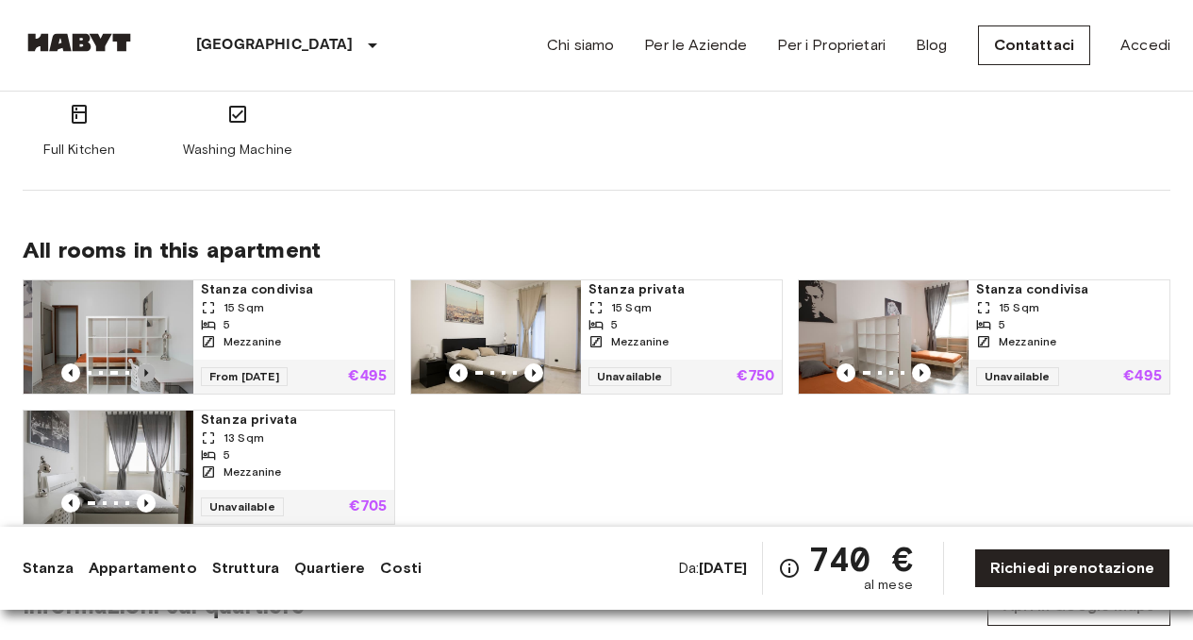
click at [148, 366] on icon "Previous image" at bounding box center [146, 372] width 19 height 19
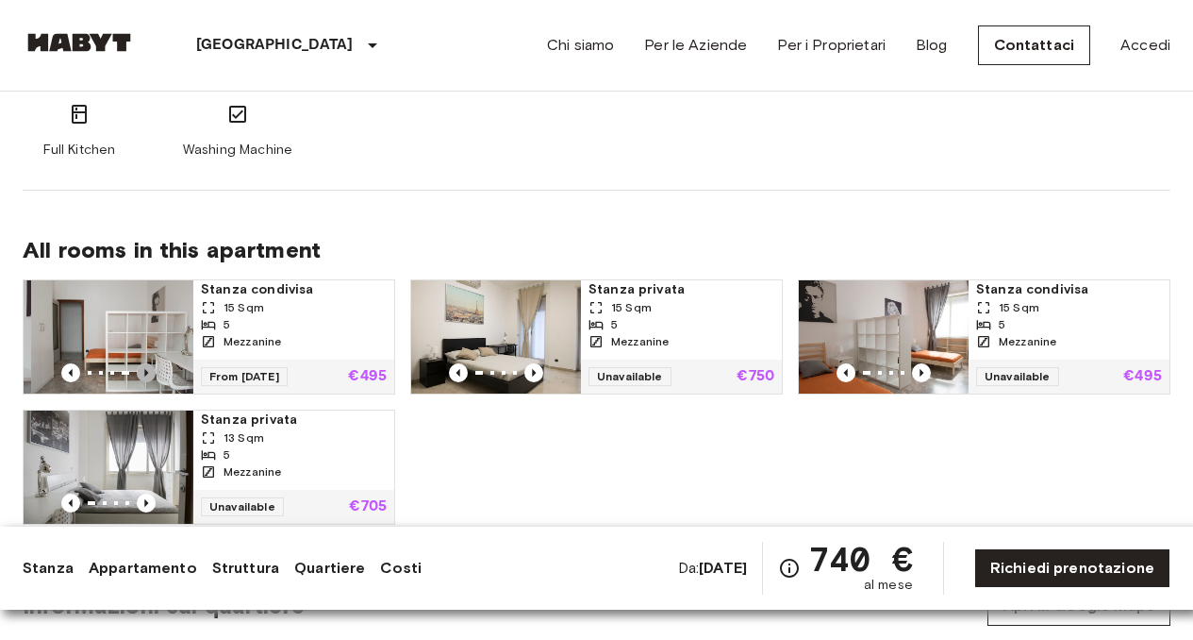
click at [148, 366] on icon "Previous image" at bounding box center [146, 372] width 19 height 19
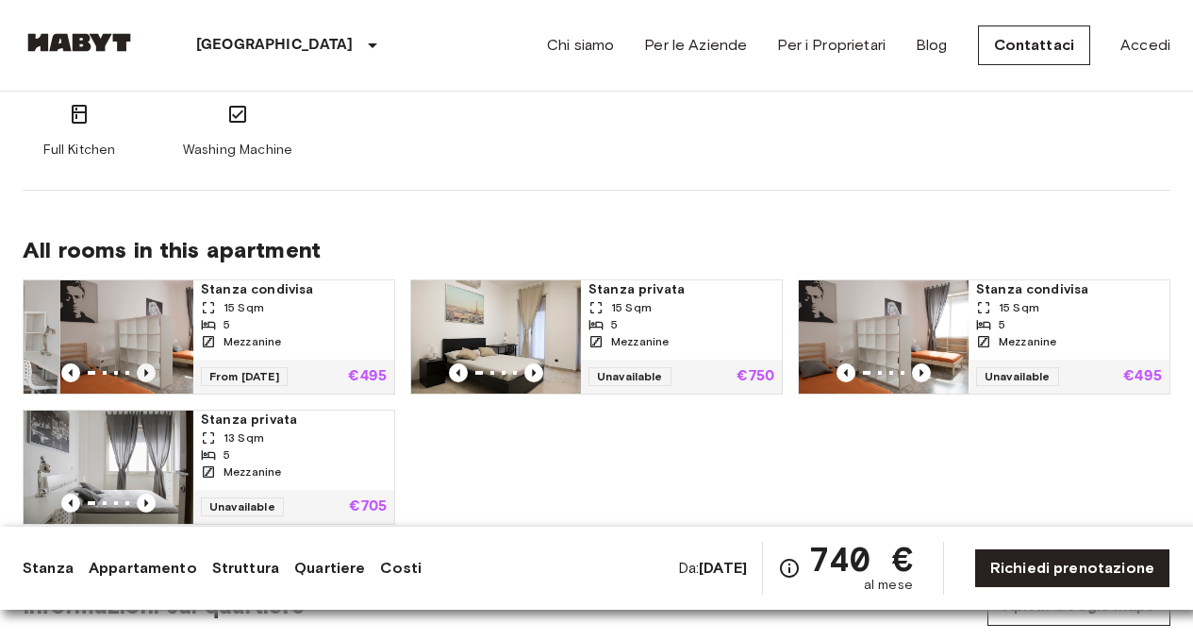
click at [148, 366] on icon "Previous image" at bounding box center [146, 372] width 19 height 19
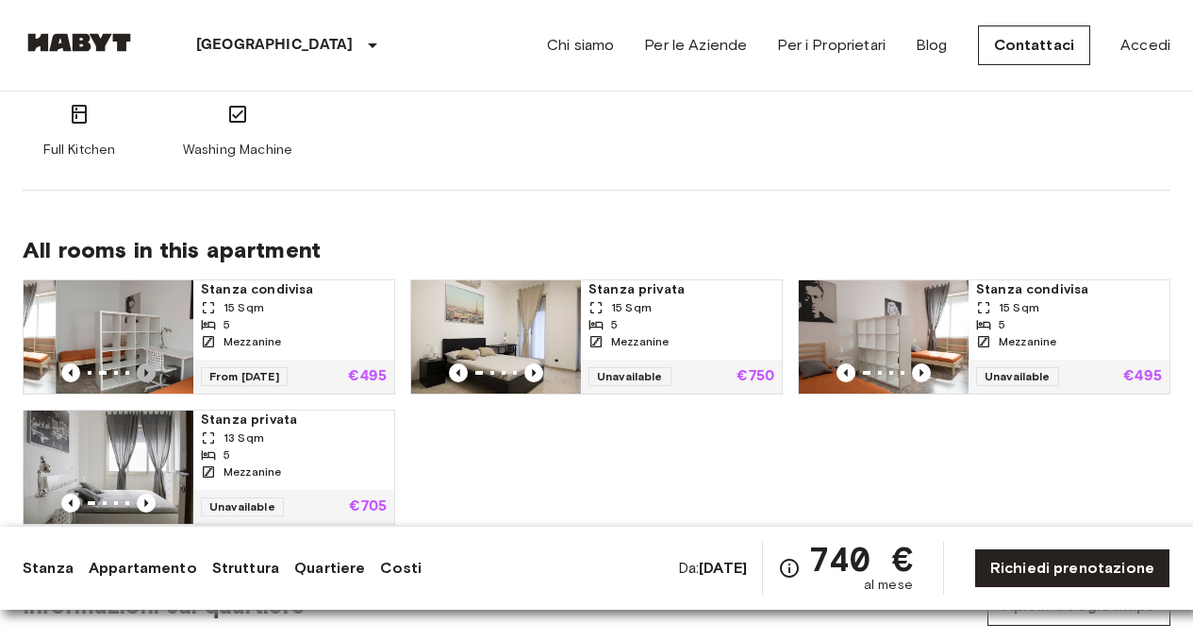
click at [148, 366] on icon "Previous image" at bounding box center [146, 372] width 19 height 19
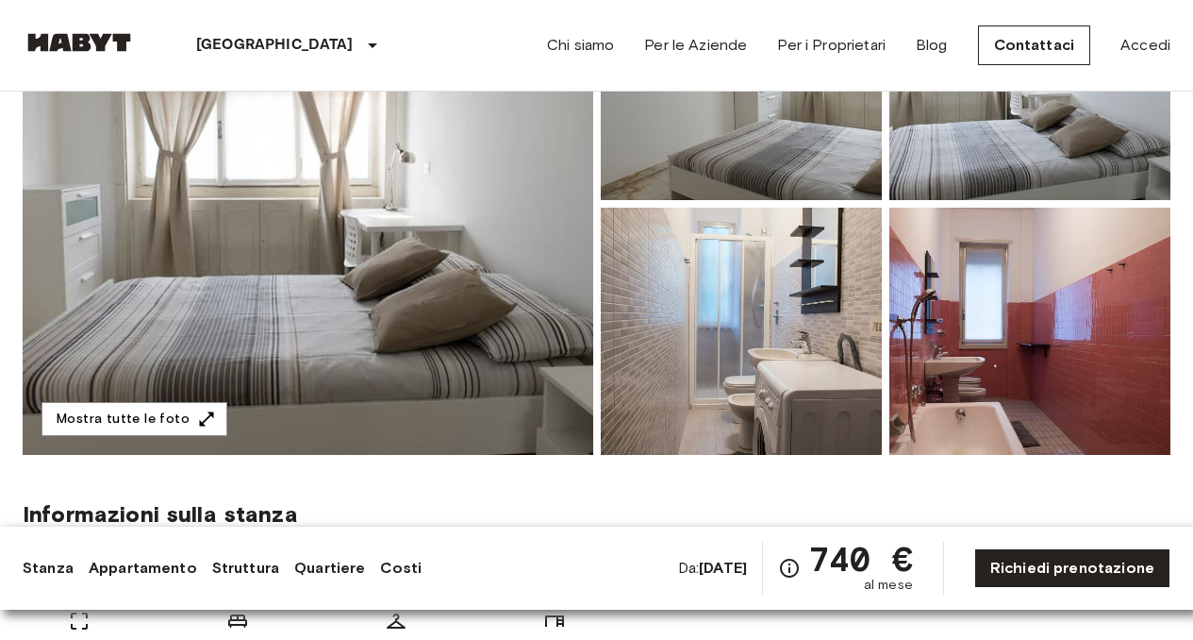
scroll to position [0, 0]
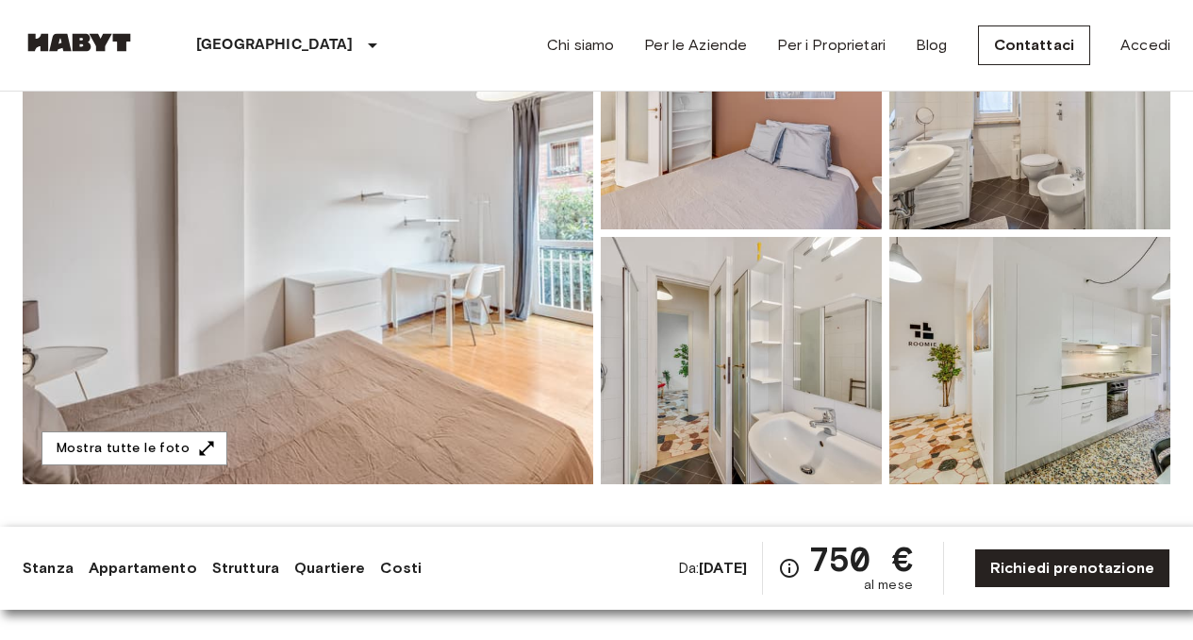
scroll to position [278, 0]
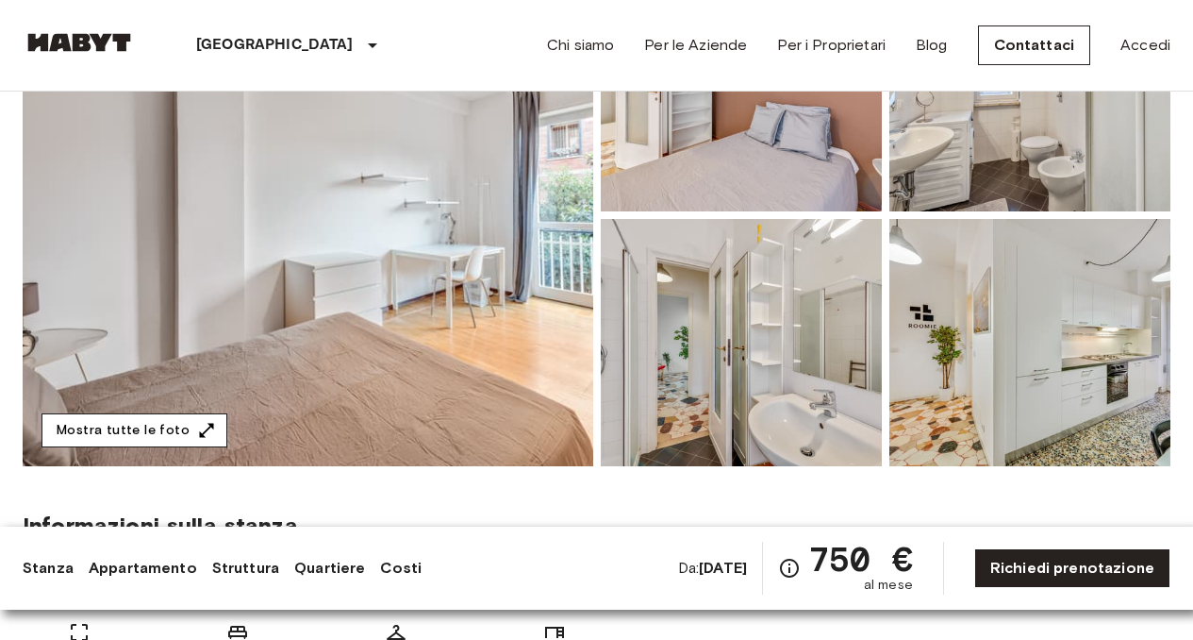
click at [156, 424] on button "Mostra tutte le foto" at bounding box center [135, 430] width 186 height 35
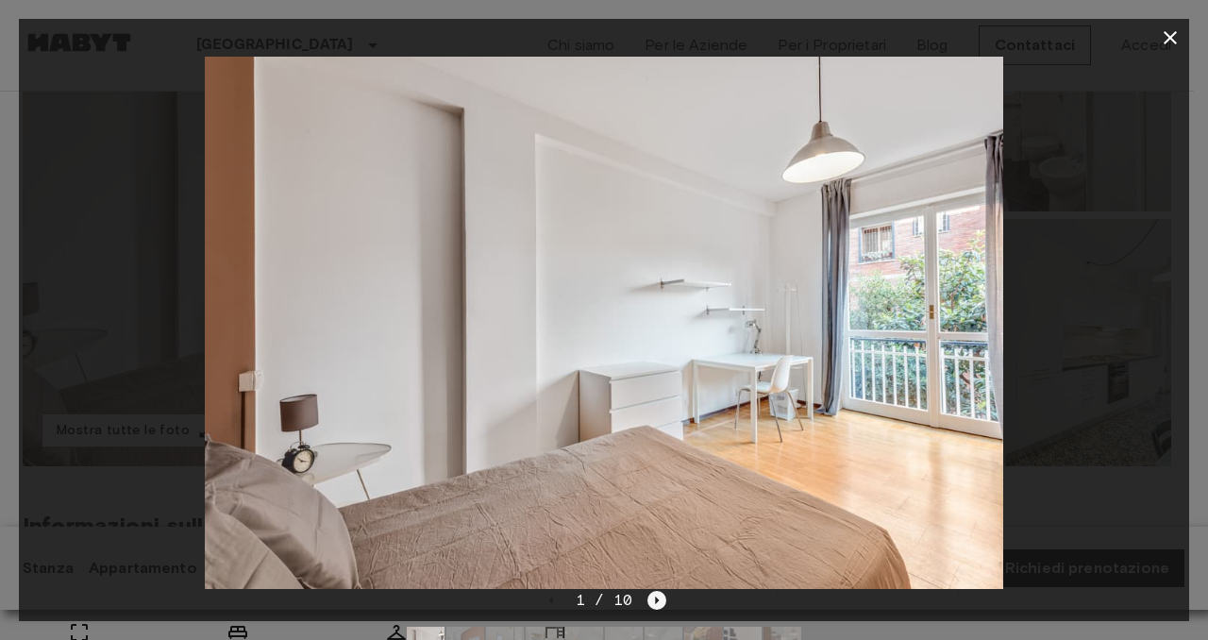
click at [658, 601] on icon "Next image" at bounding box center [656, 600] width 19 height 19
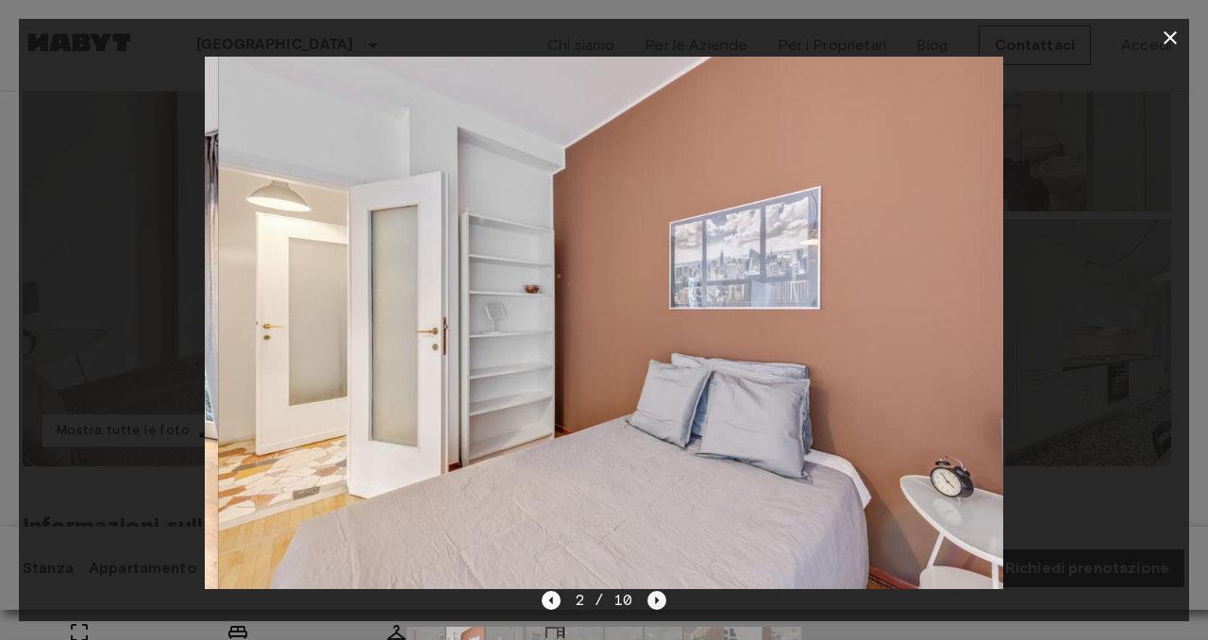
click at [658, 601] on icon "Next image" at bounding box center [656, 600] width 19 height 19
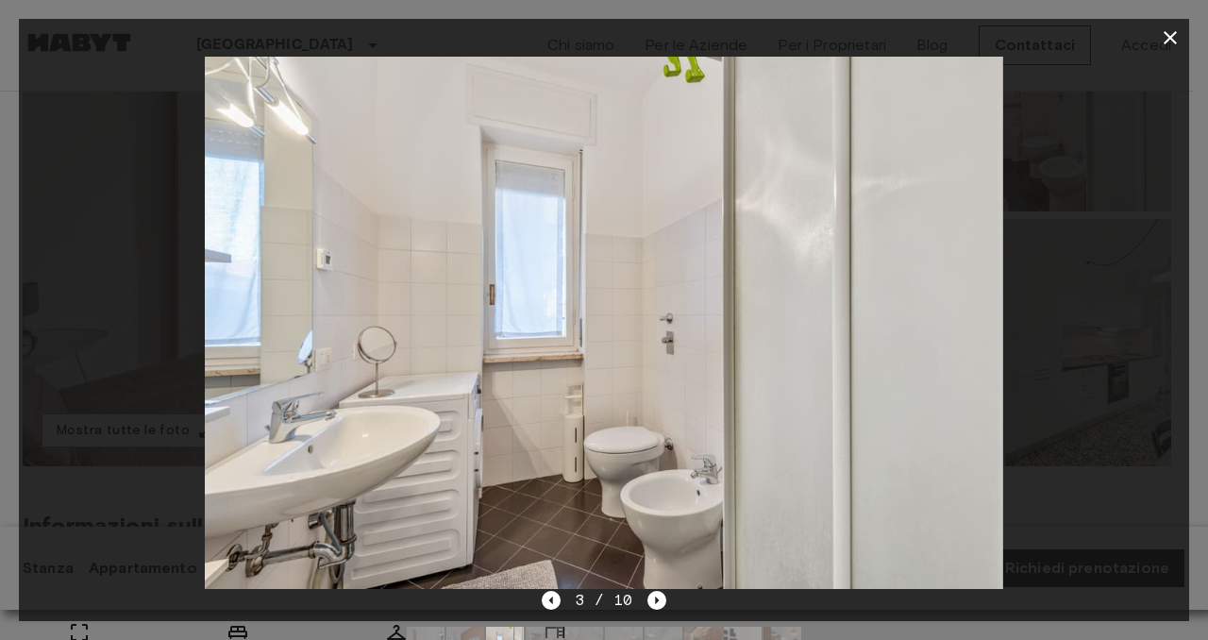
click at [675, 591] on div "3 / 10" at bounding box center [604, 634] width 1170 height 91
click at [661, 595] on icon "Next image" at bounding box center [656, 600] width 19 height 19
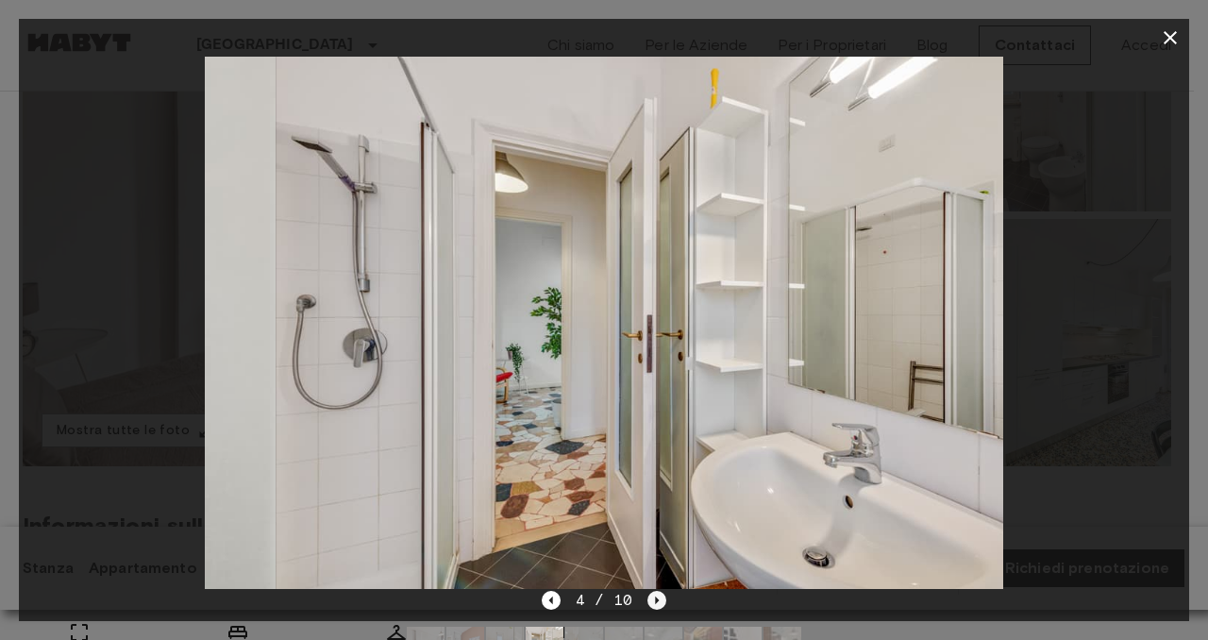
click at [661, 595] on icon "Next image" at bounding box center [656, 600] width 19 height 19
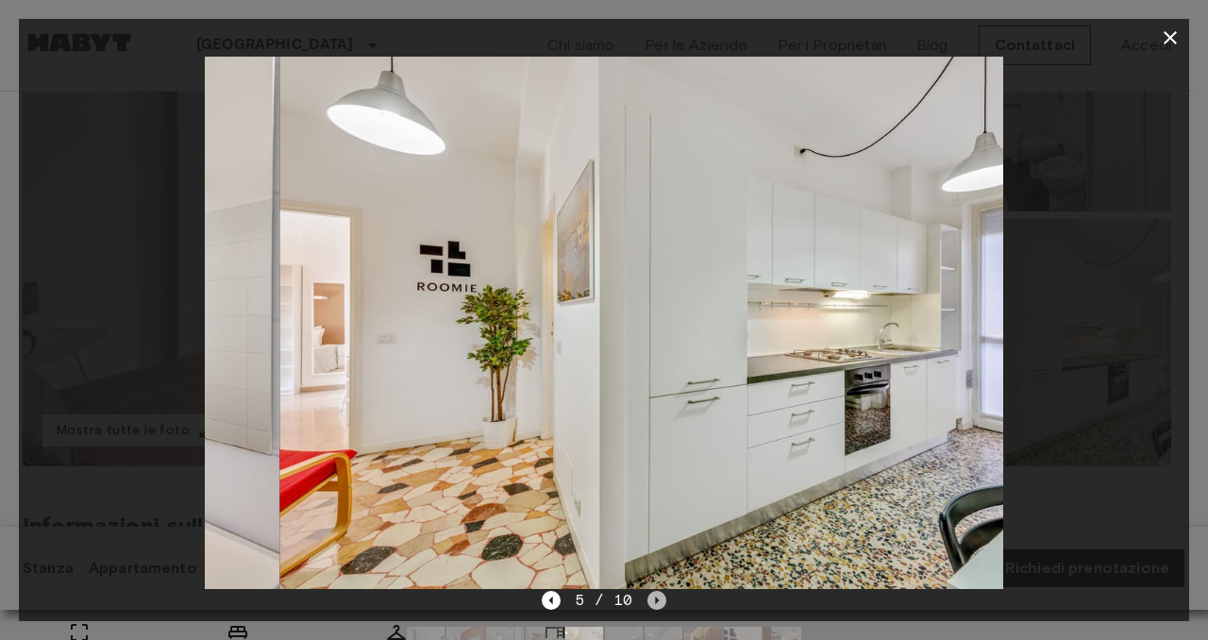
click at [661, 594] on icon "Next image" at bounding box center [656, 600] width 19 height 19
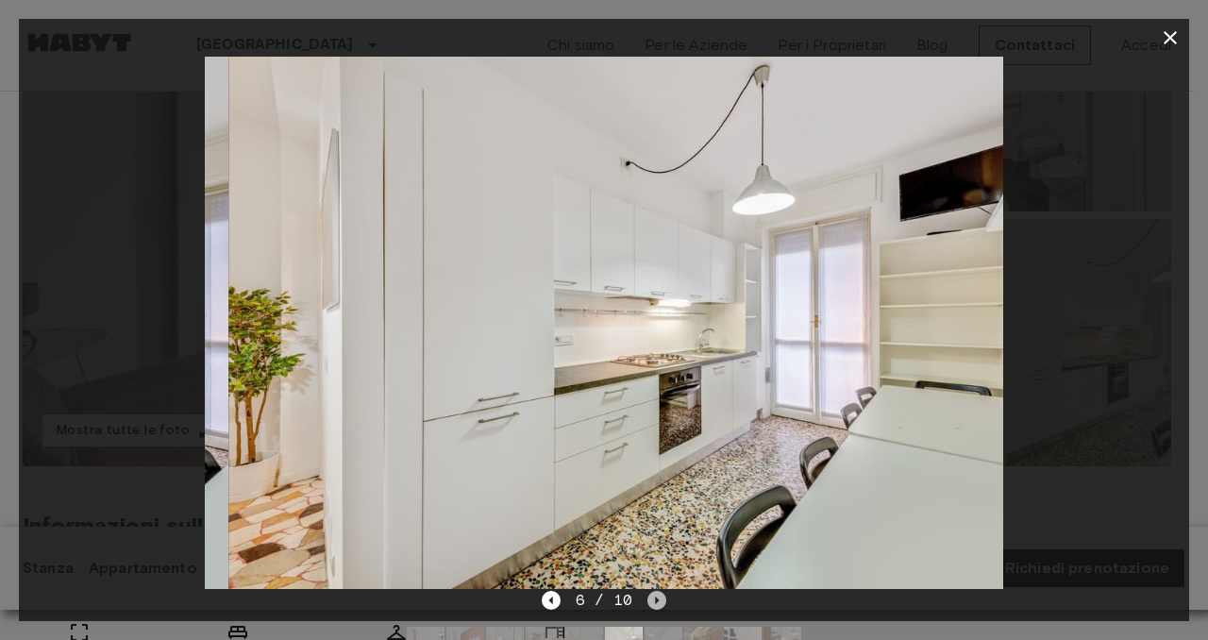
click at [661, 594] on icon "Next image" at bounding box center [656, 600] width 19 height 19
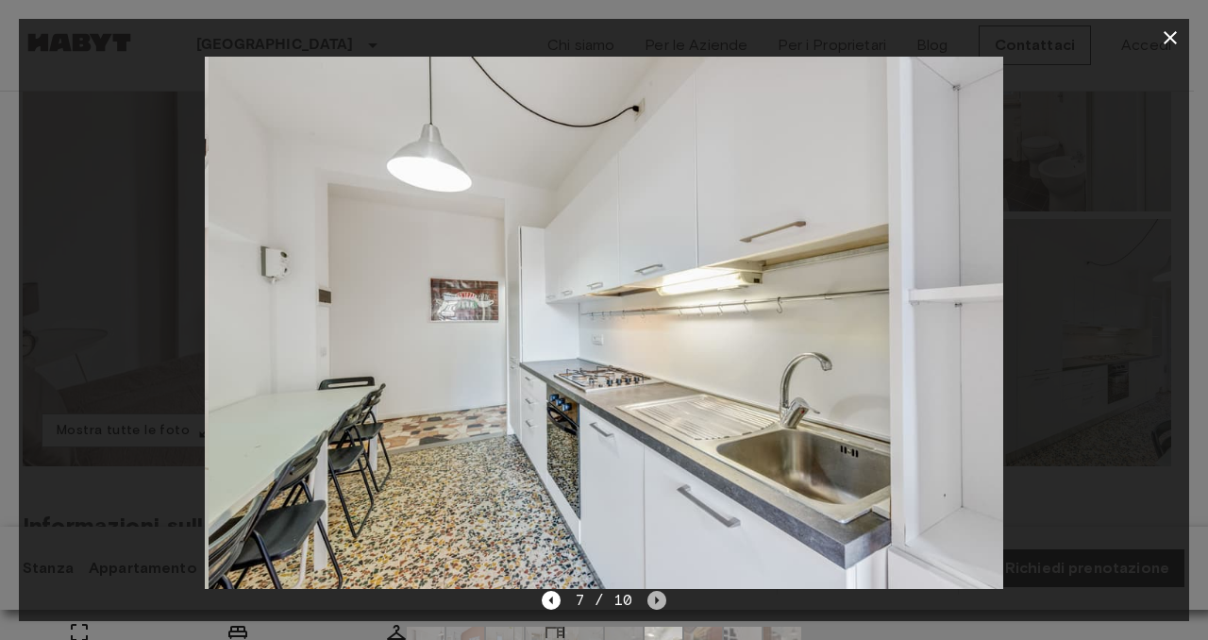
click at [661, 594] on icon "Next image" at bounding box center [656, 600] width 19 height 19
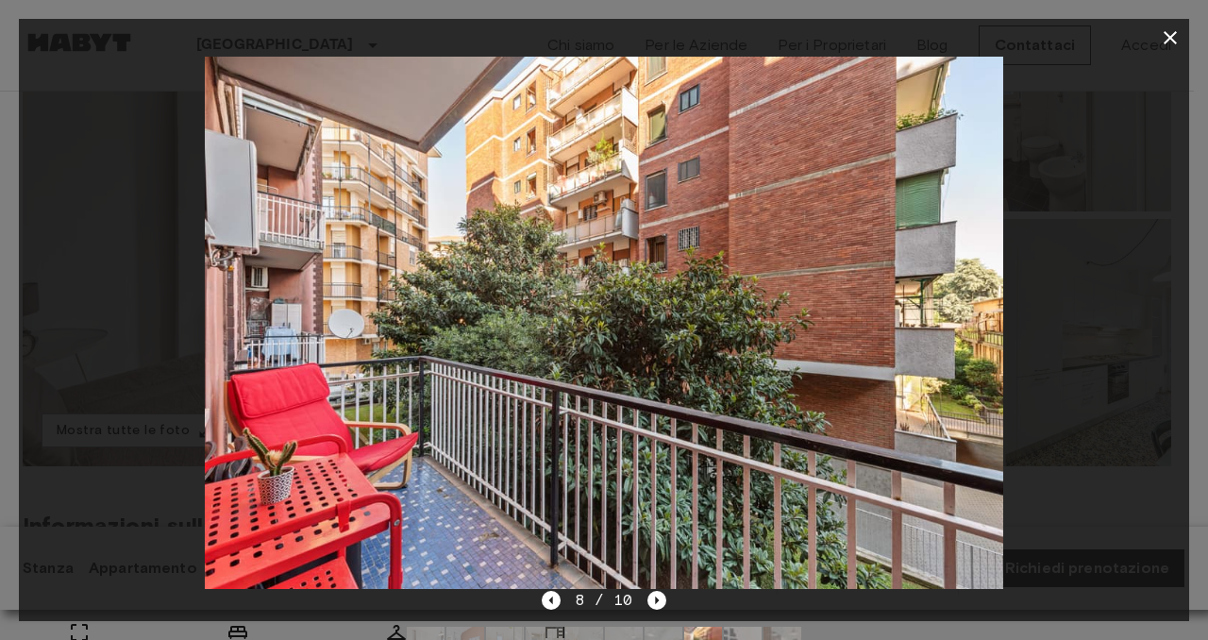
click at [1170, 37] on icon "button" at bounding box center [1169, 37] width 13 height 13
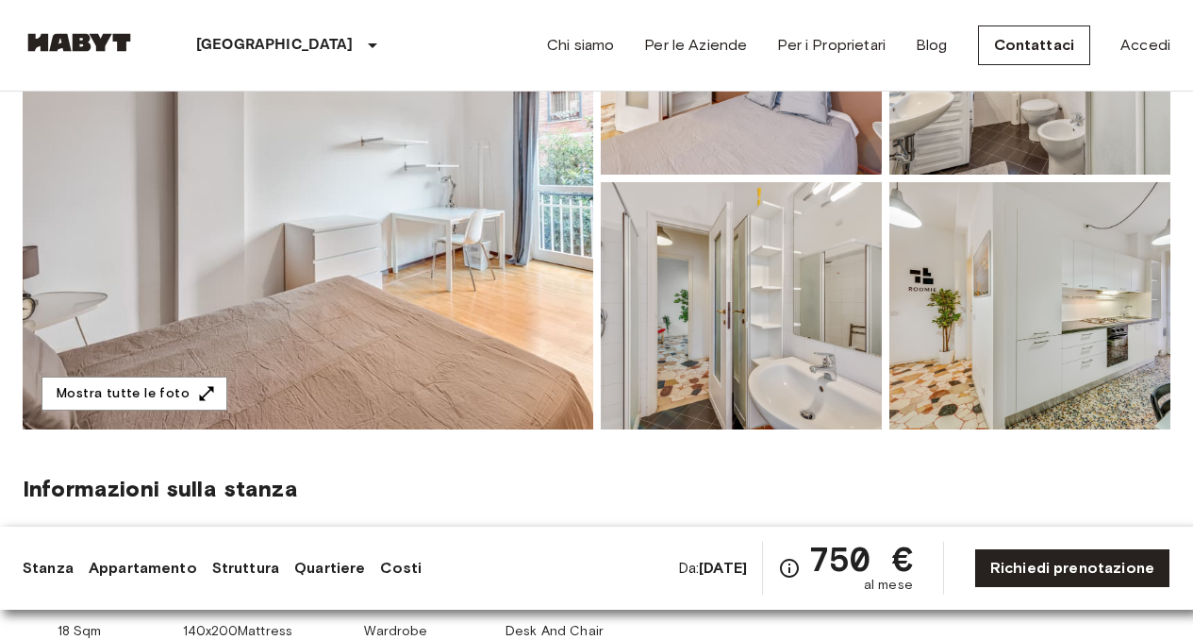
scroll to position [0, 0]
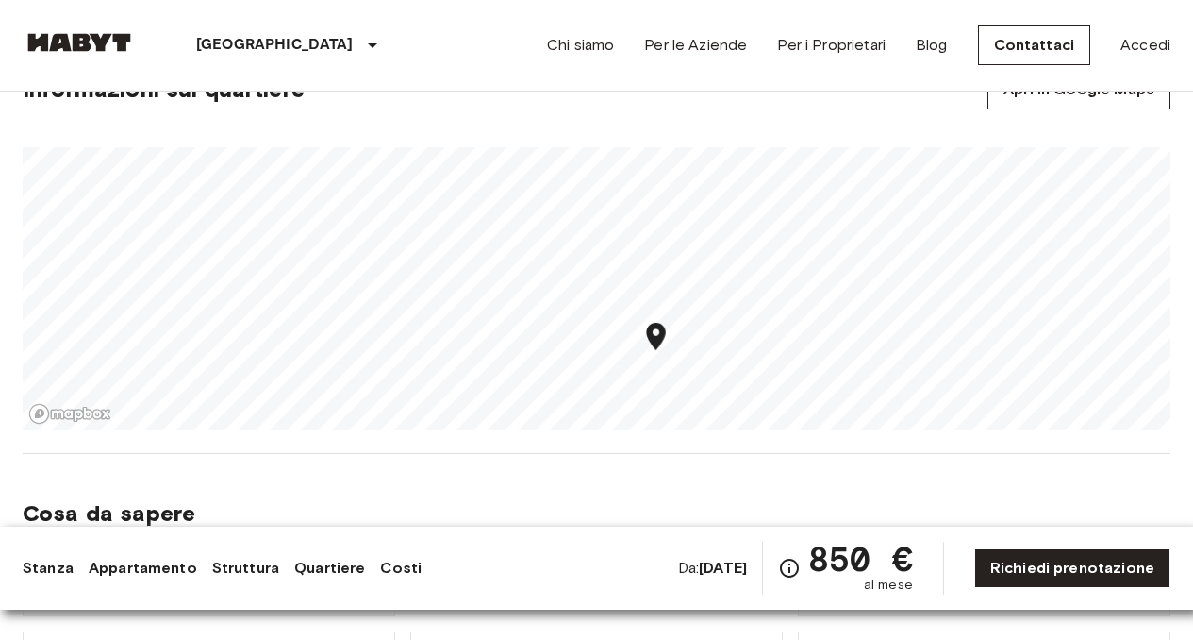
drag, startPoint x: 657, startPoint y: 362, endPoint x: 657, endPoint y: 328, distance: 34.0
click at [657, 328] on icon "Map marker" at bounding box center [656, 336] width 33 height 33
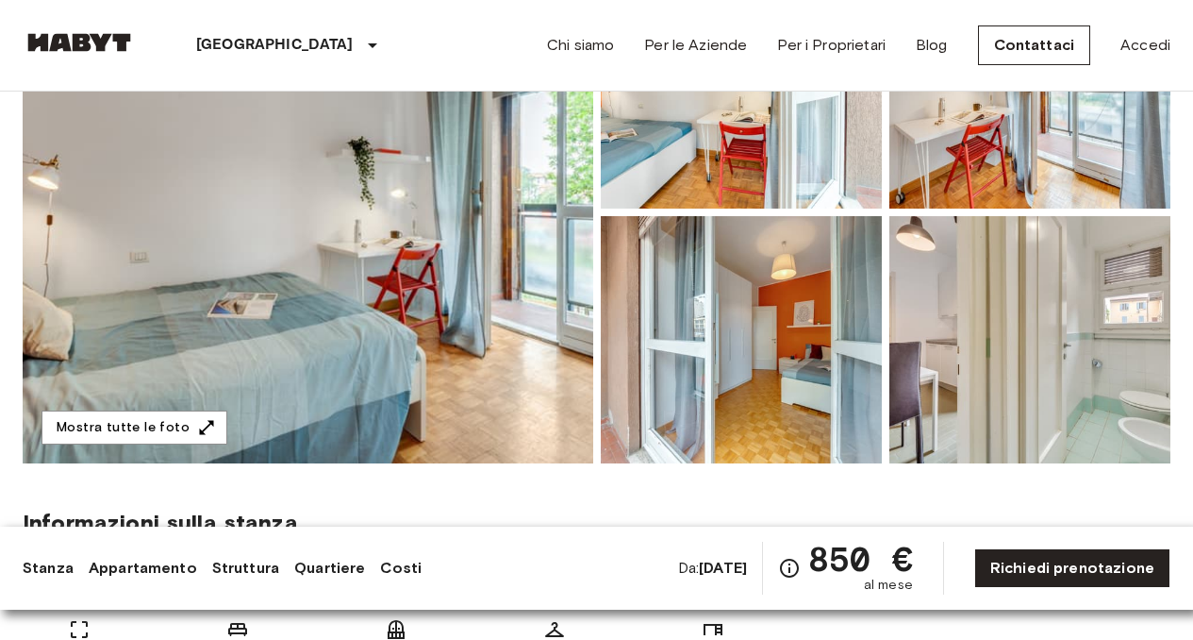
scroll to position [274, 0]
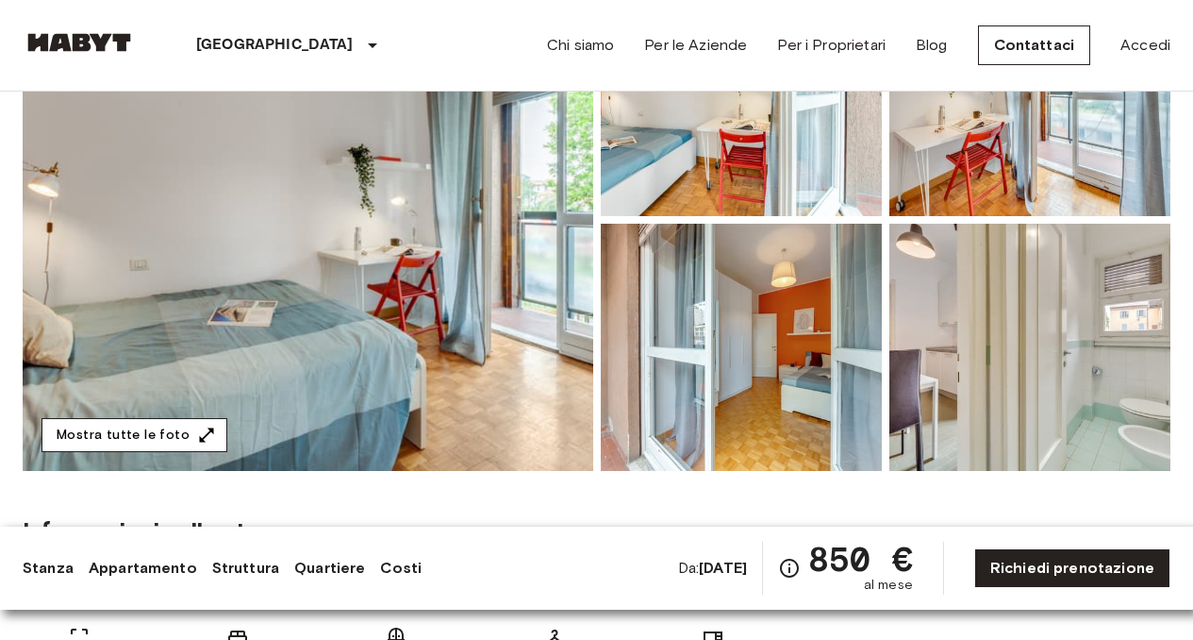
click at [197, 430] on icon "button" at bounding box center [206, 434] width 19 height 19
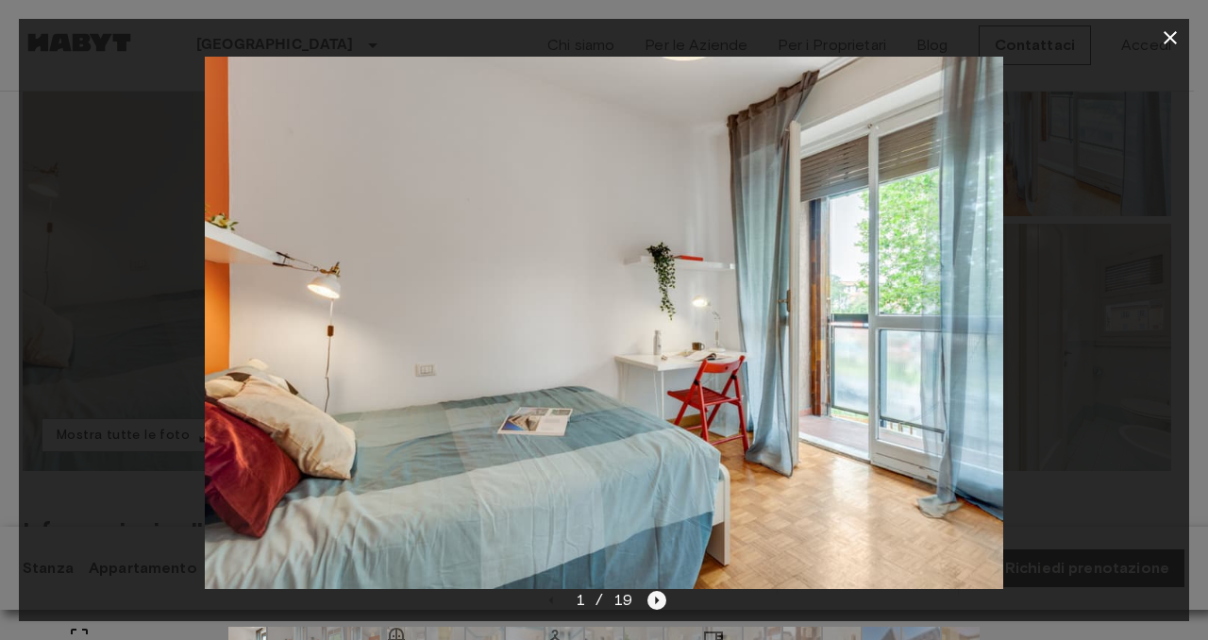
click at [654, 599] on icon "Next image" at bounding box center [656, 600] width 19 height 19
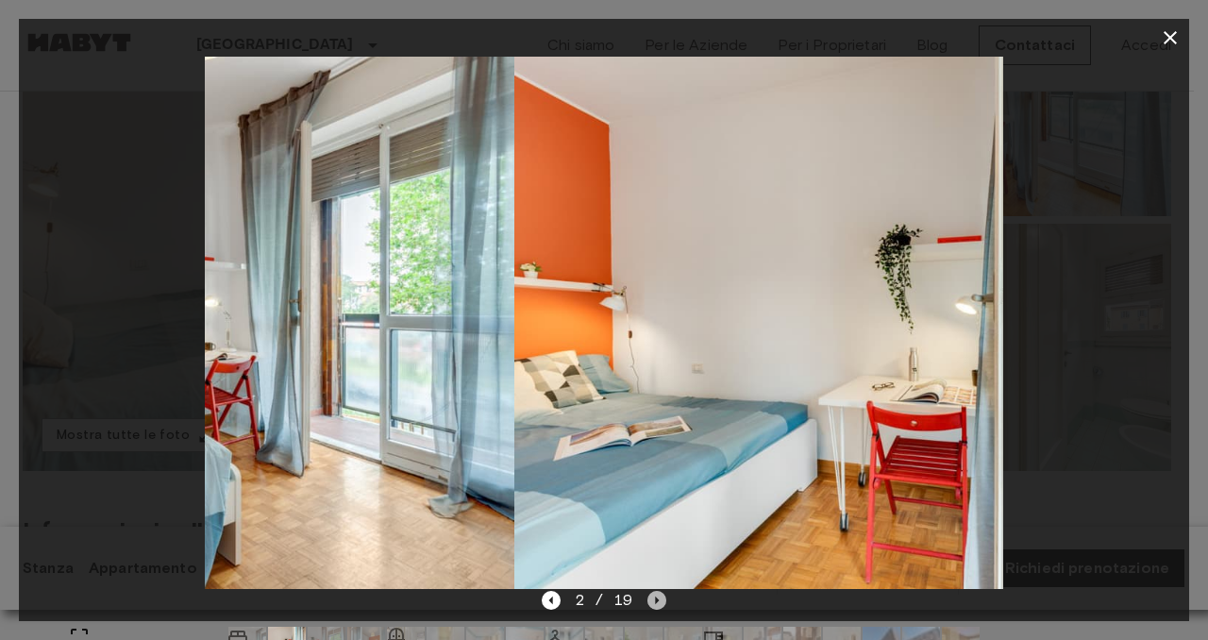
click at [654, 599] on icon "Next image" at bounding box center [656, 600] width 19 height 19
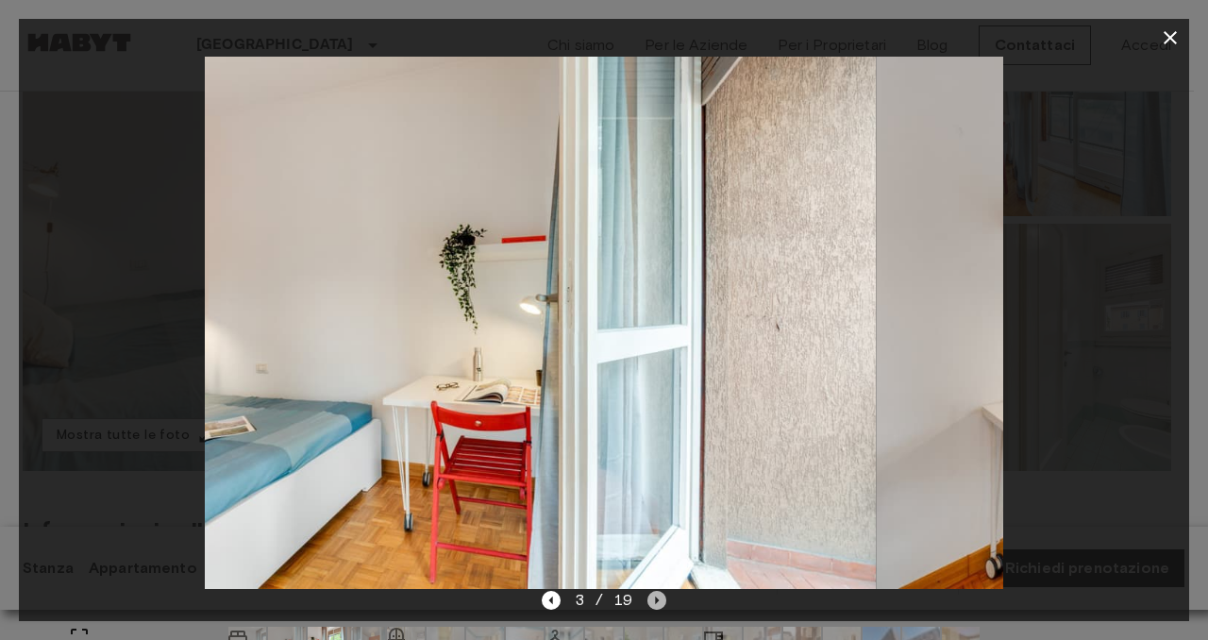
click at [654, 599] on icon "Next image" at bounding box center [656, 600] width 19 height 19
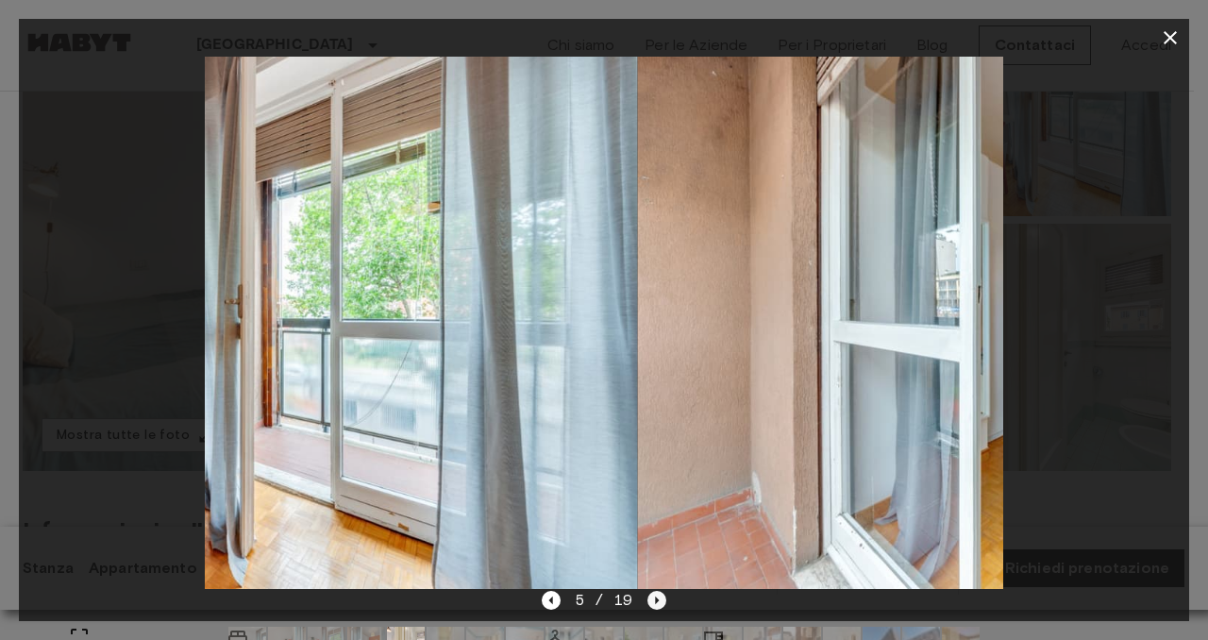
click at [654, 599] on icon "Next image" at bounding box center [656, 600] width 19 height 19
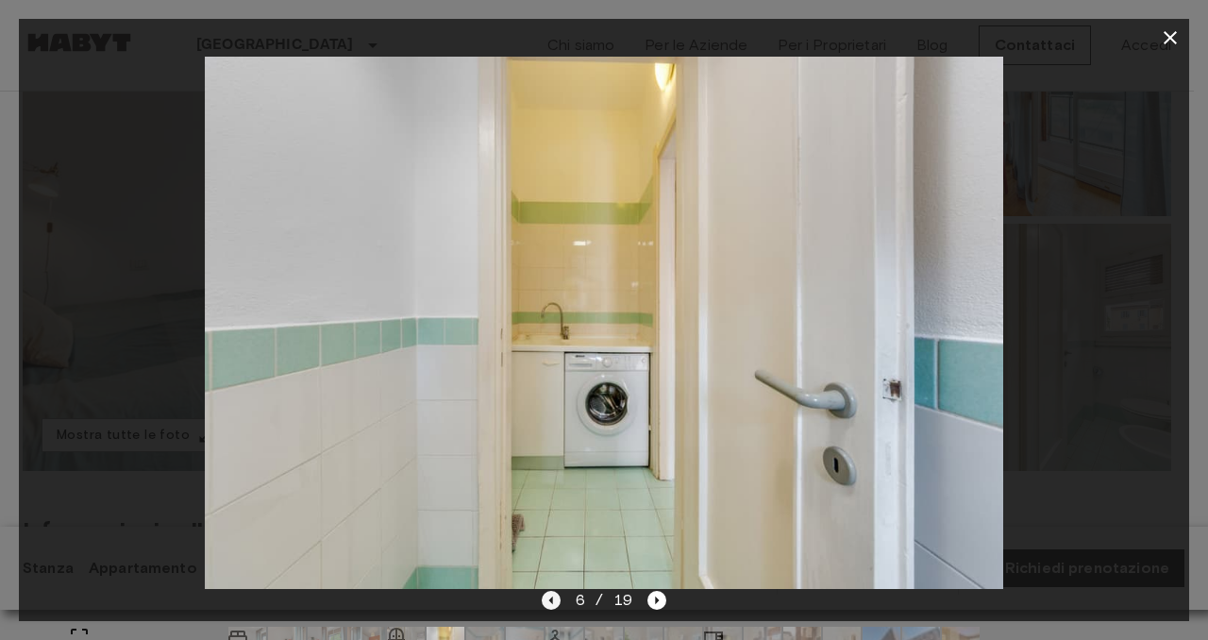
click at [545, 599] on icon "Previous image" at bounding box center [550, 600] width 19 height 19
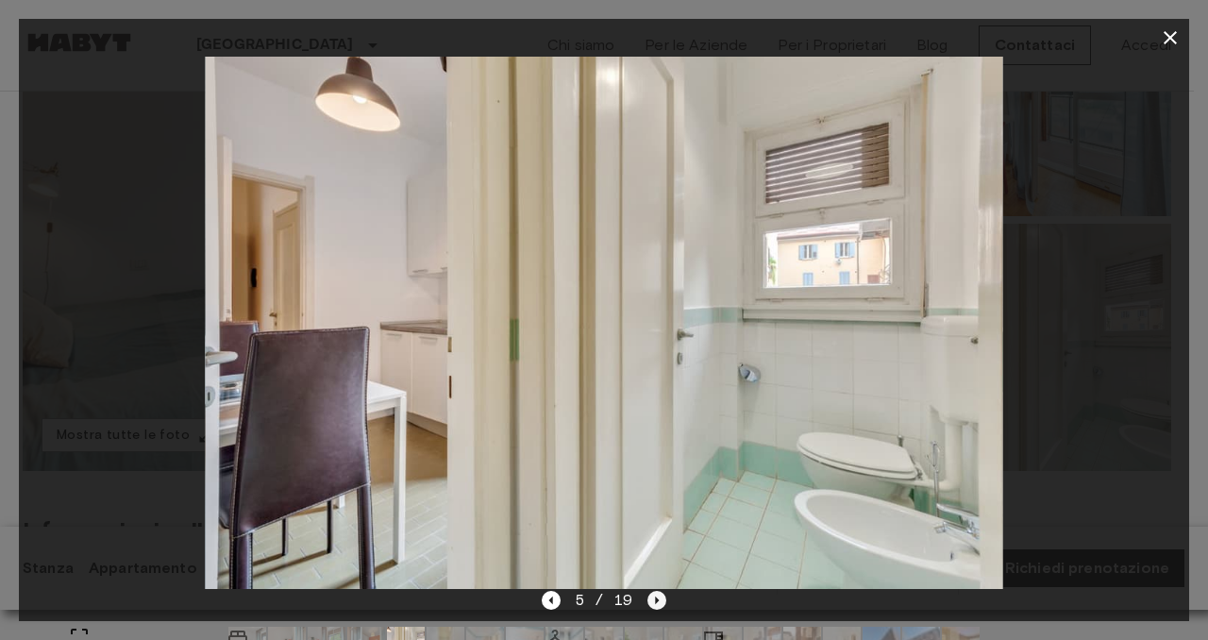
click at [658, 600] on icon "Next image" at bounding box center [656, 600] width 19 height 19
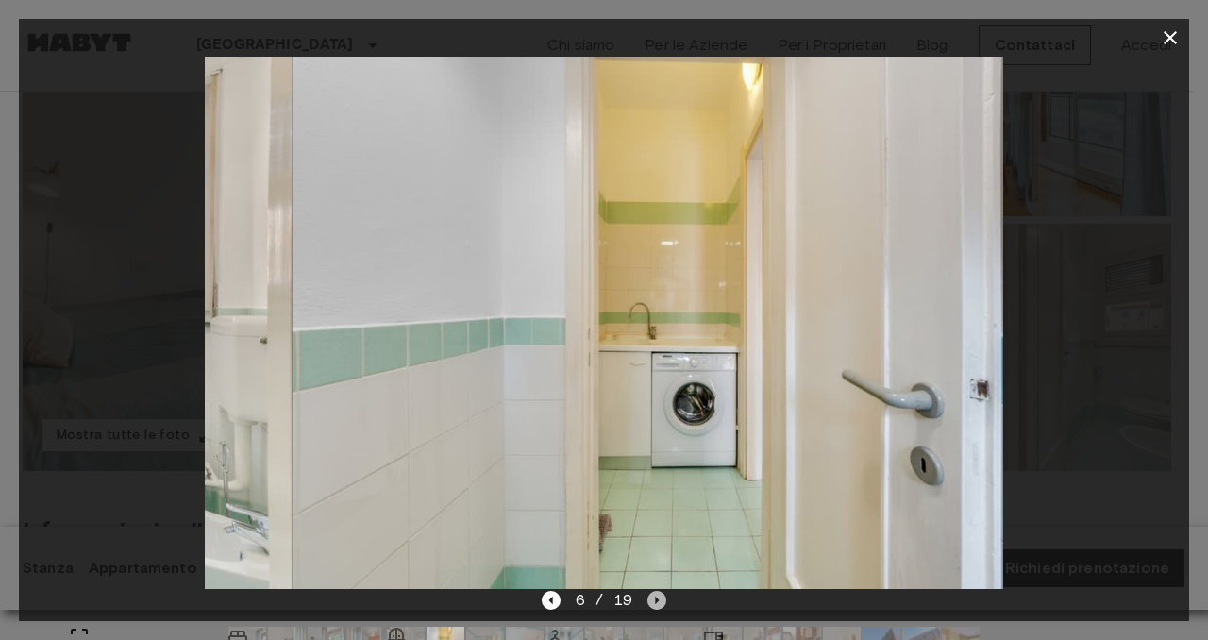
click at [658, 600] on icon "Next image" at bounding box center [656, 600] width 19 height 19
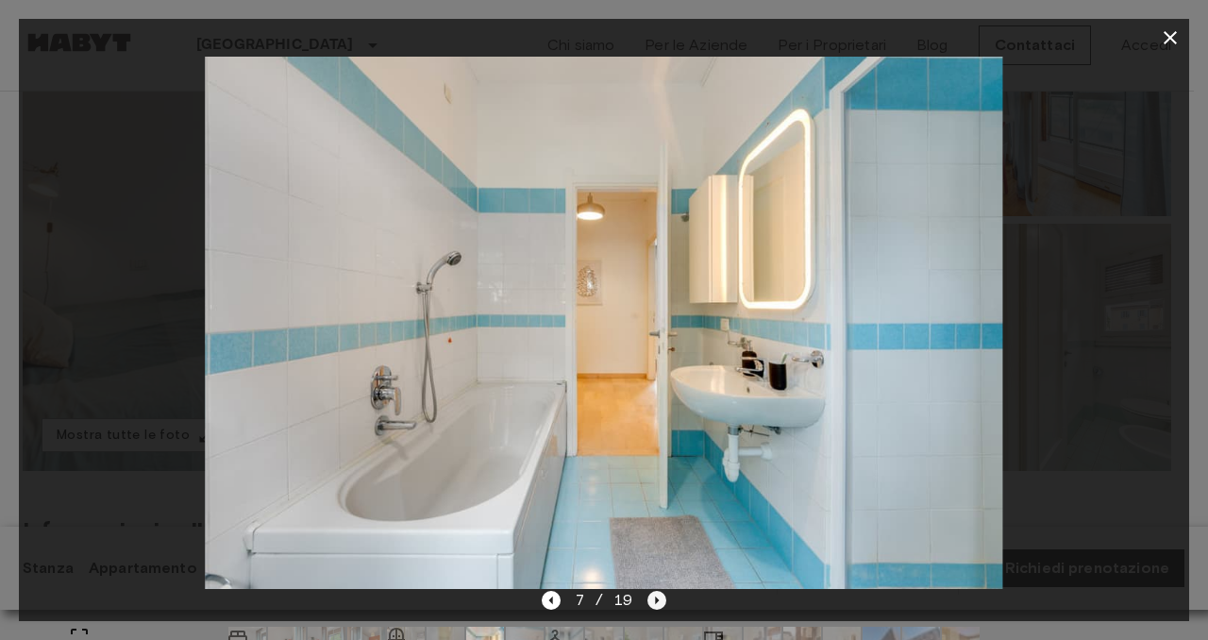
click at [658, 600] on icon "Next image" at bounding box center [656, 600] width 19 height 19
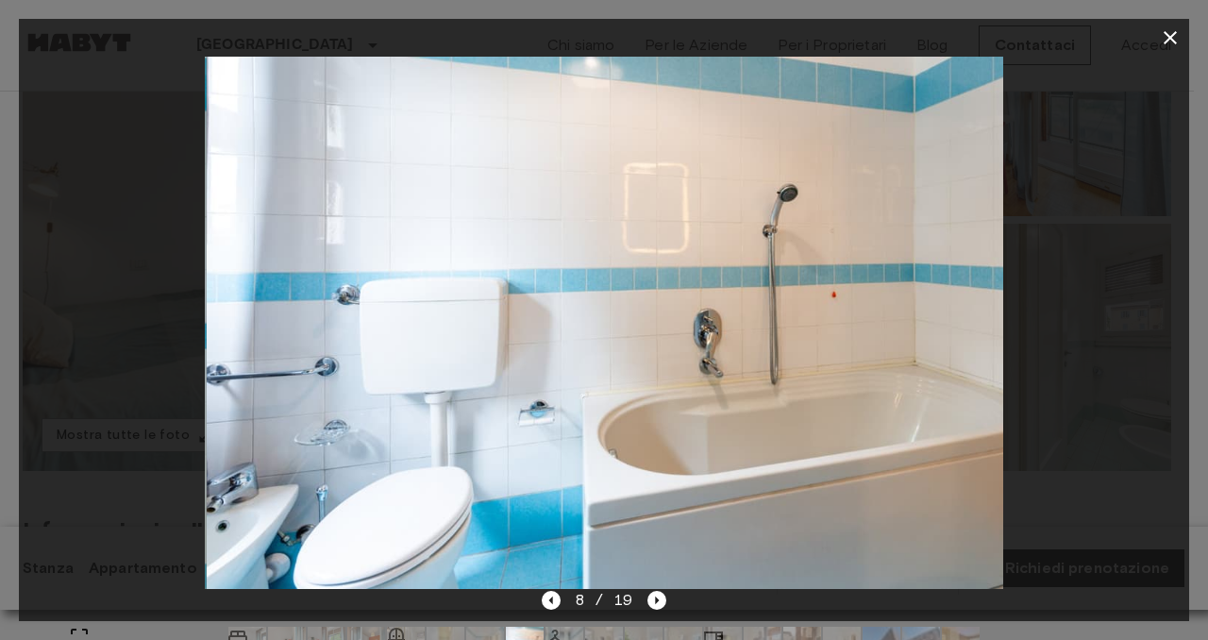
click at [1170, 33] on icon "button" at bounding box center [1169, 37] width 23 height 23
